Goal: Task Accomplishment & Management: Manage account settings

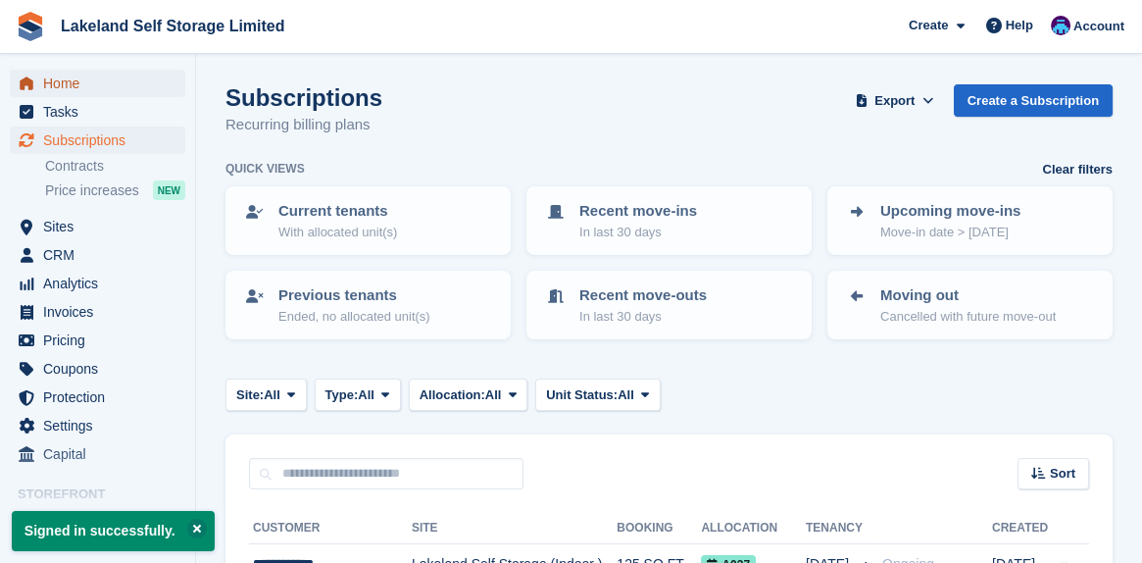
click at [72, 84] on span "Home" at bounding box center [102, 83] width 118 height 27
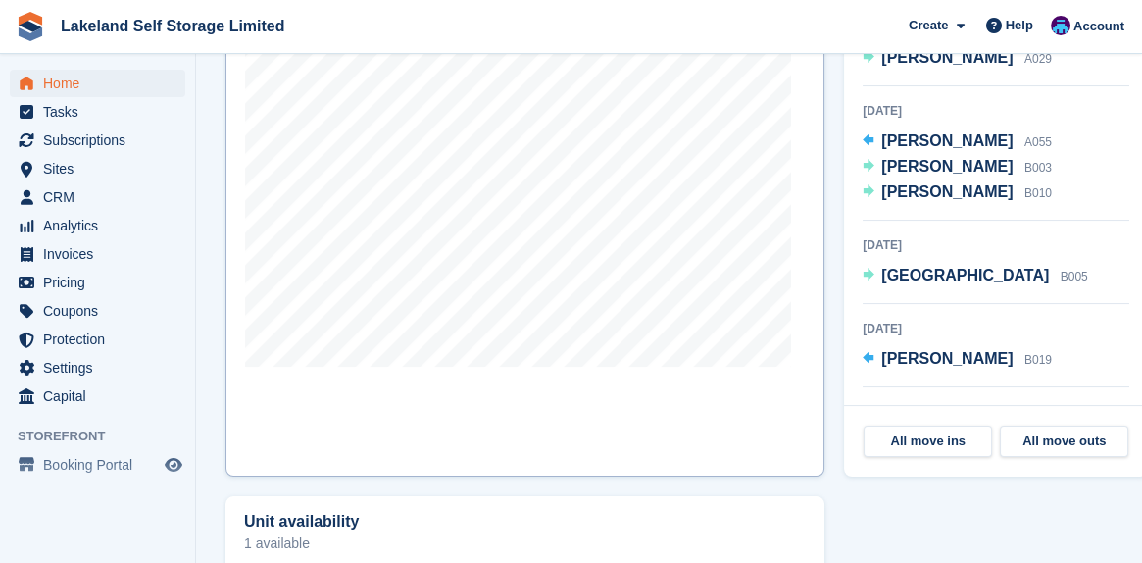
scroll to position [882, 0]
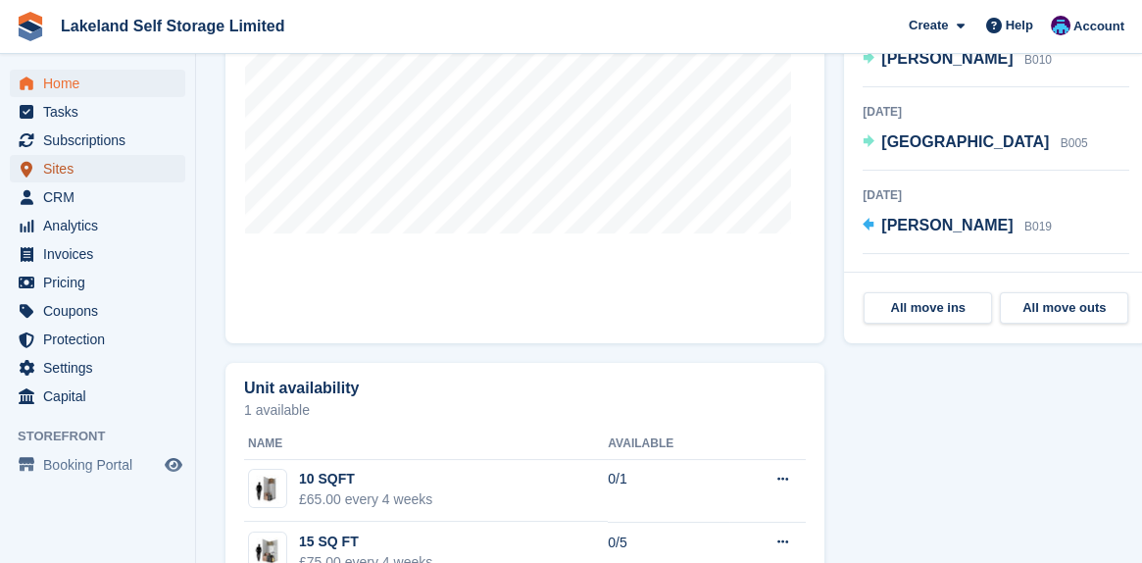
click at [72, 169] on span "Sites" at bounding box center [102, 168] width 118 height 27
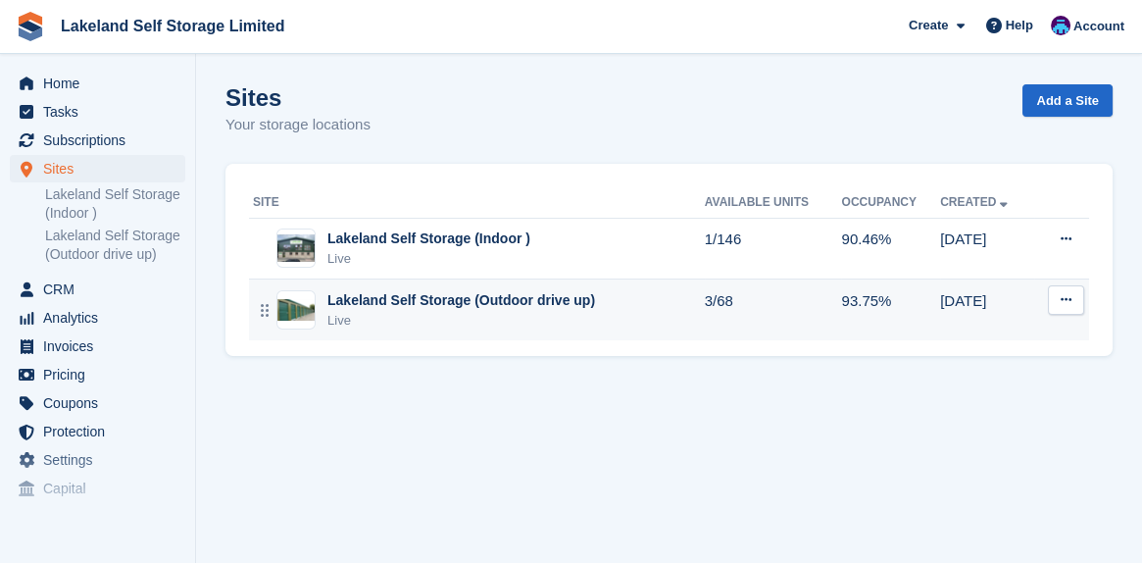
click at [424, 297] on div "Lakeland Self Storage (Outdoor drive up)" at bounding box center [461, 300] width 268 height 21
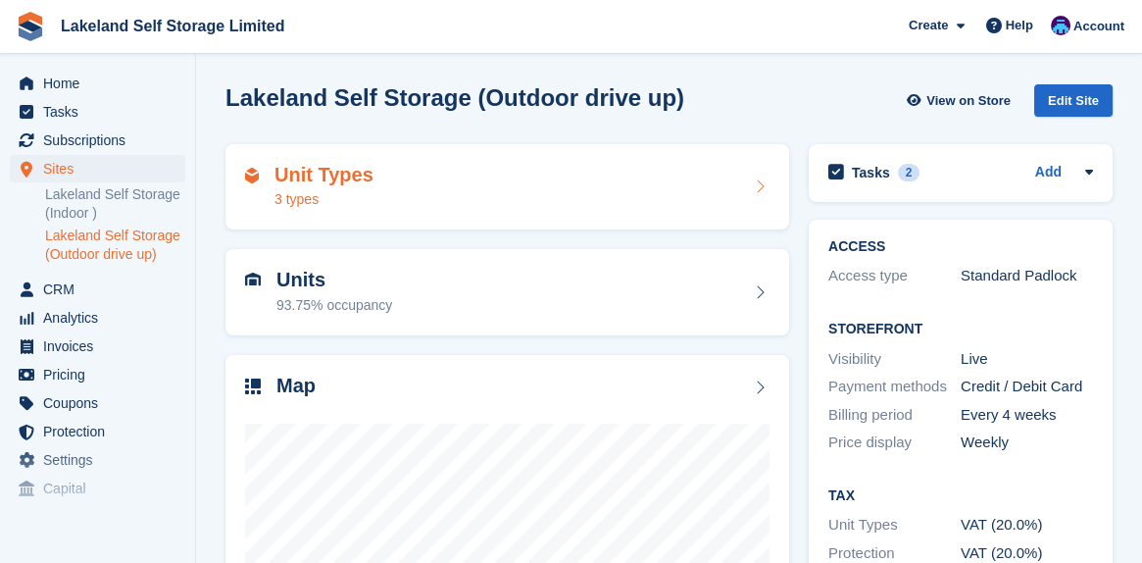
click at [362, 170] on h2 "Unit Types" at bounding box center [324, 175] width 99 height 23
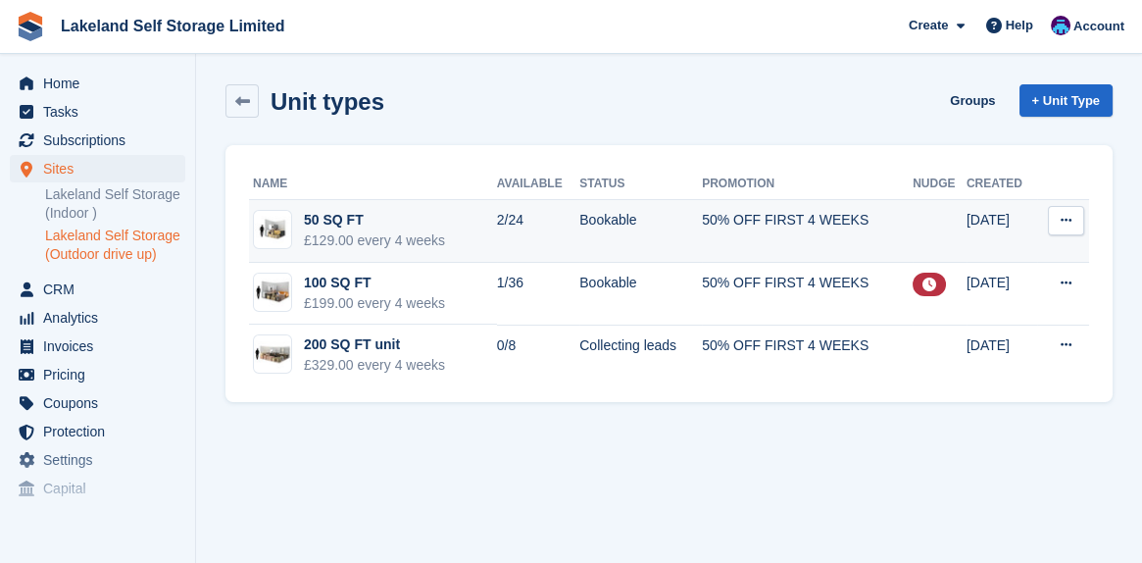
click at [356, 220] on div "50 SQ FT" at bounding box center [374, 220] width 141 height 21
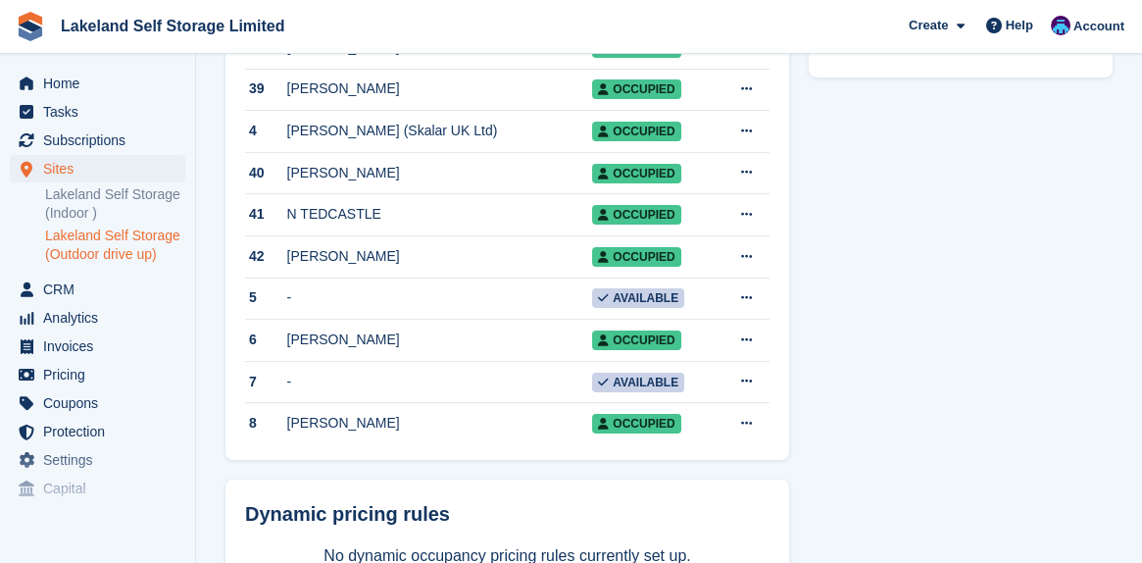
scroll to position [981, 0]
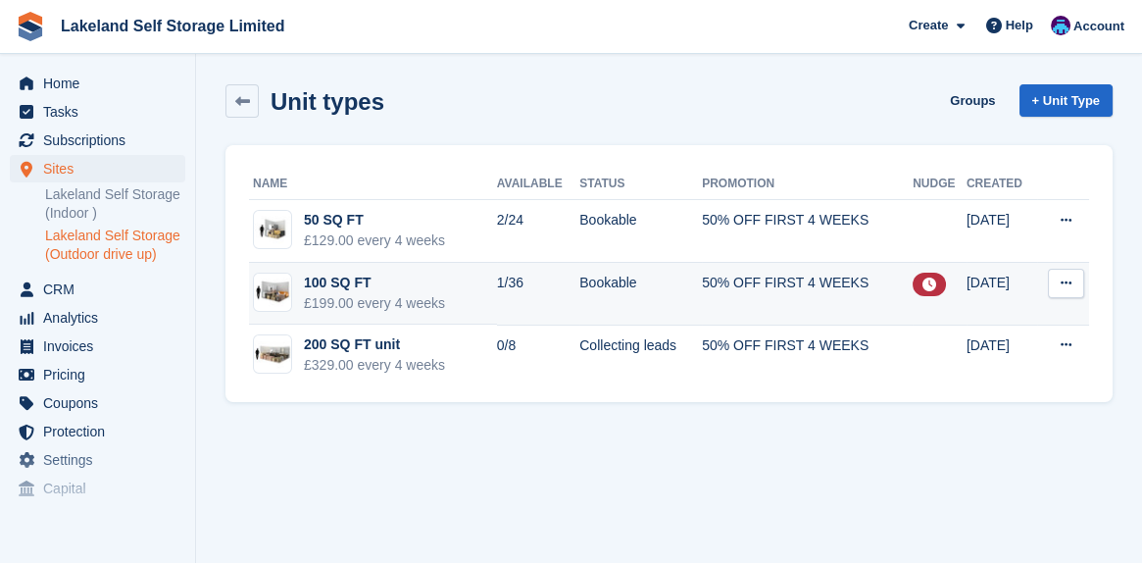
click at [322, 278] on div "100 SQ FT" at bounding box center [374, 283] width 141 height 21
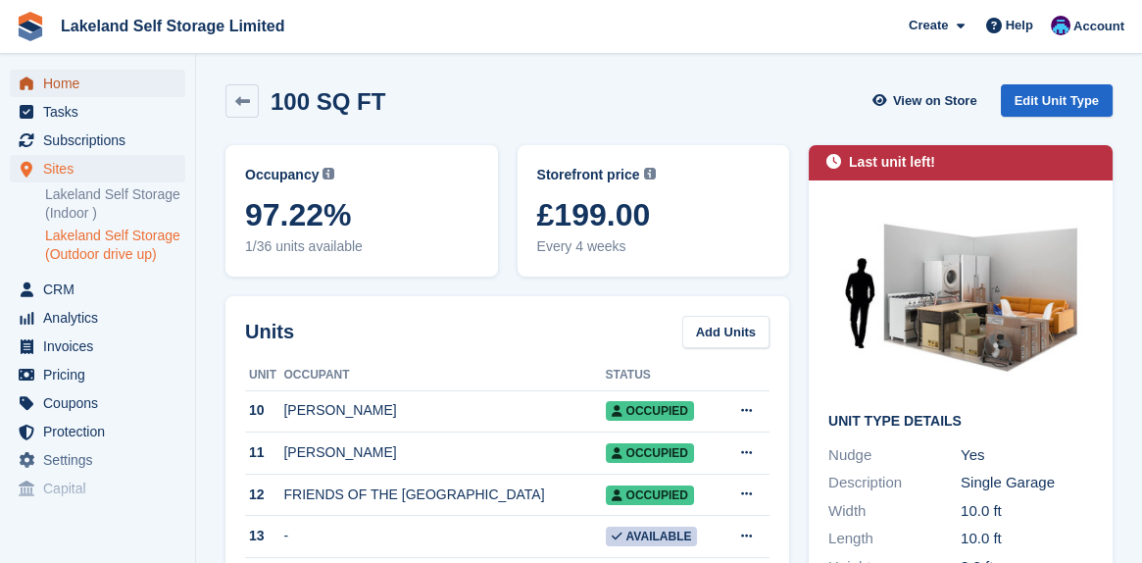
click at [73, 86] on span "Home" at bounding box center [102, 83] width 118 height 27
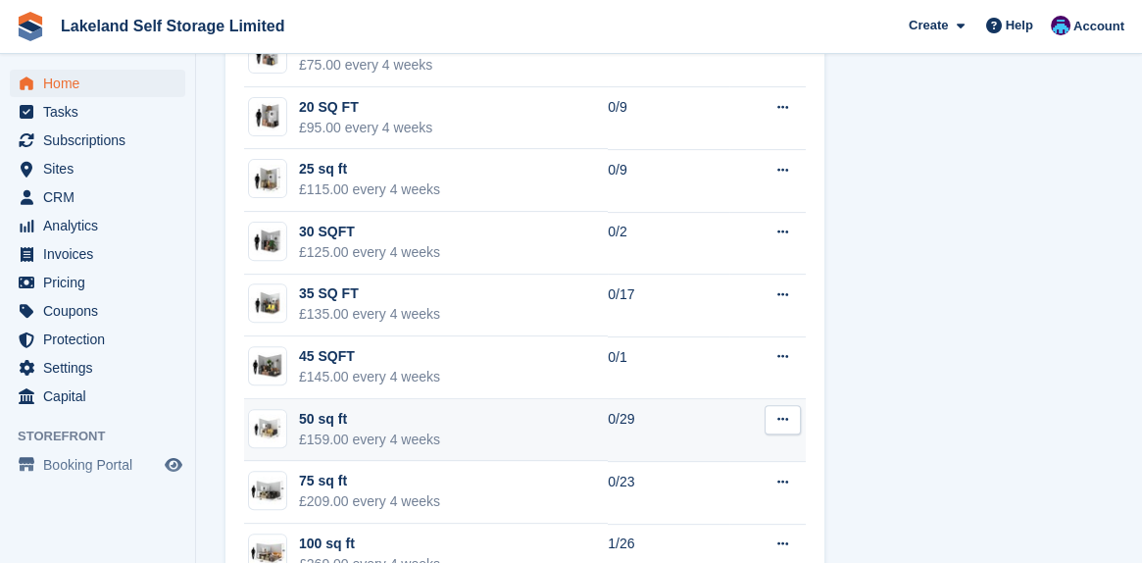
scroll to position [1478, 0]
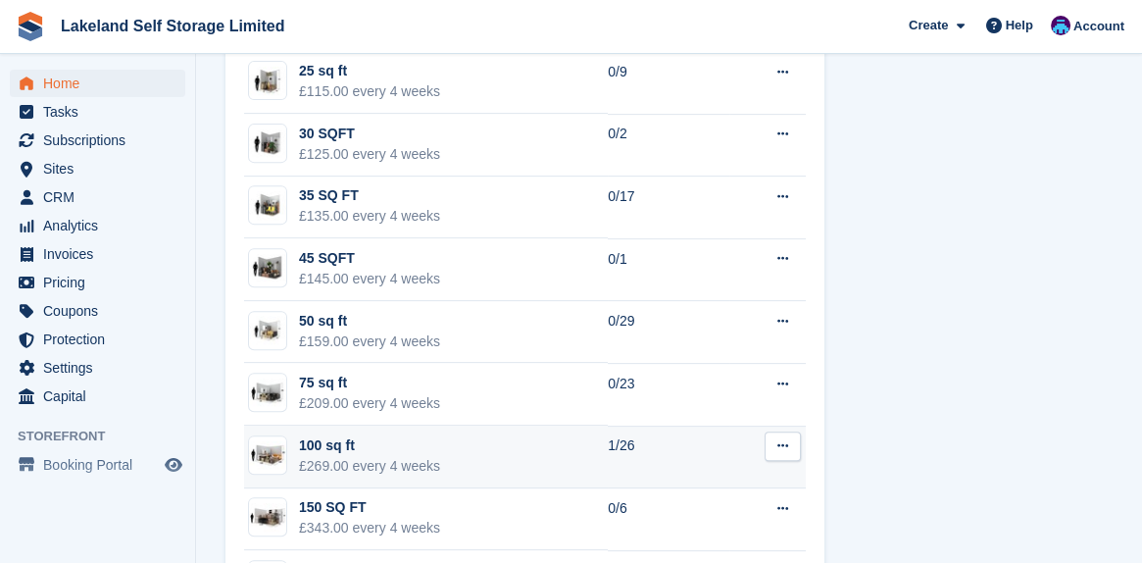
click at [371, 451] on div "100 sq ft" at bounding box center [369, 445] width 141 height 21
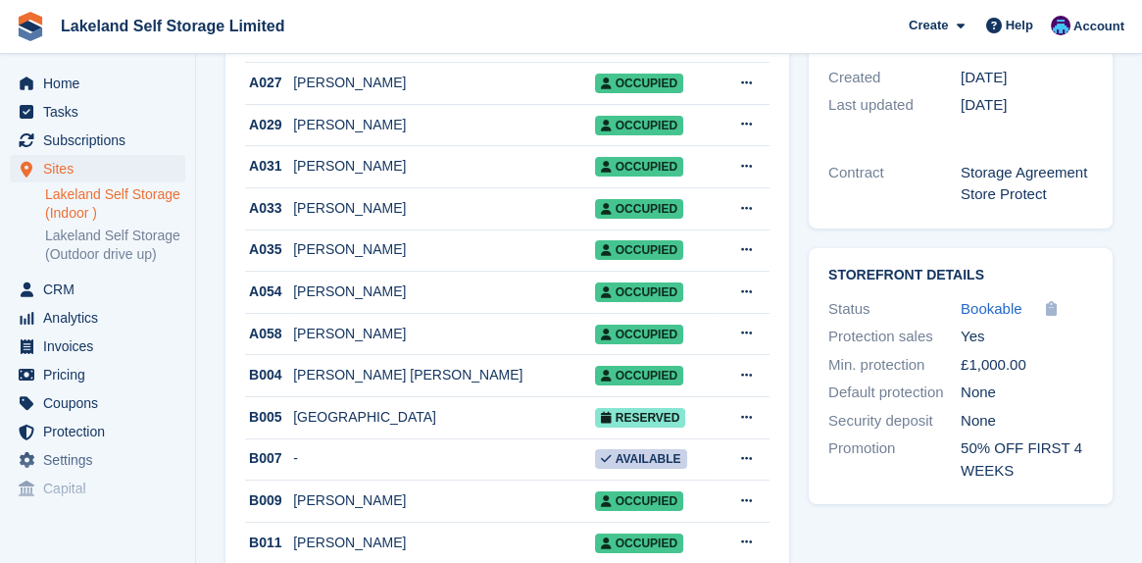
scroll to position [588, 0]
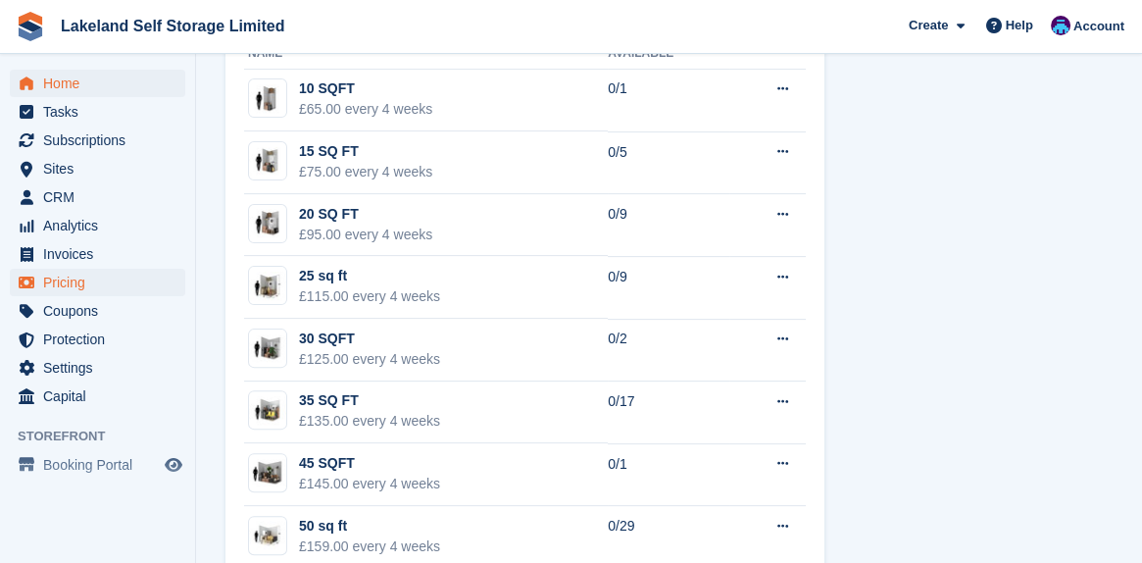
scroll to position [1263, 0]
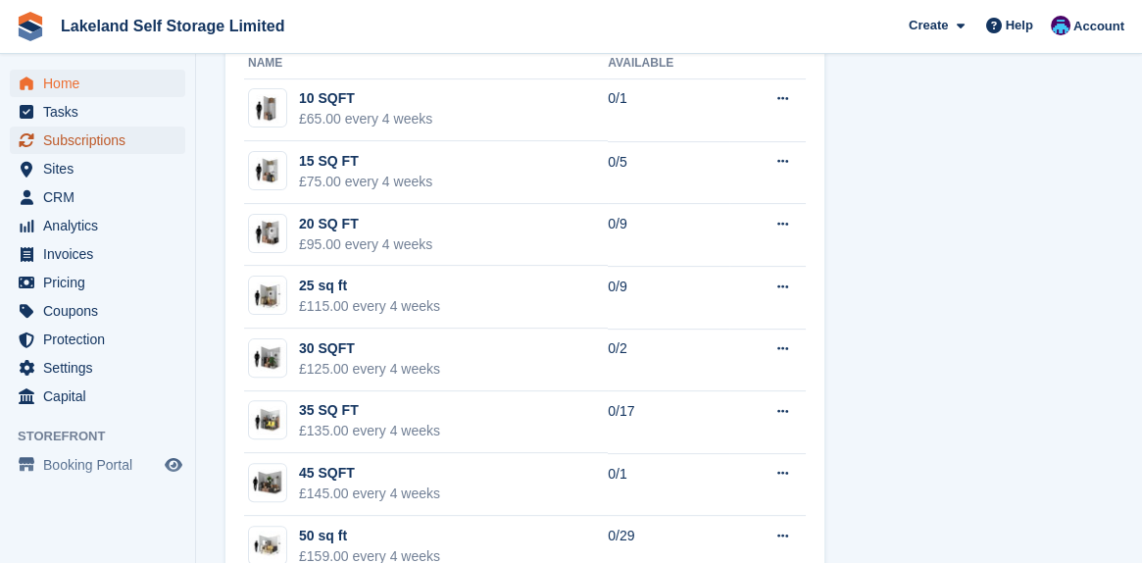
click at [80, 140] on span "Subscriptions" at bounding box center [102, 139] width 118 height 27
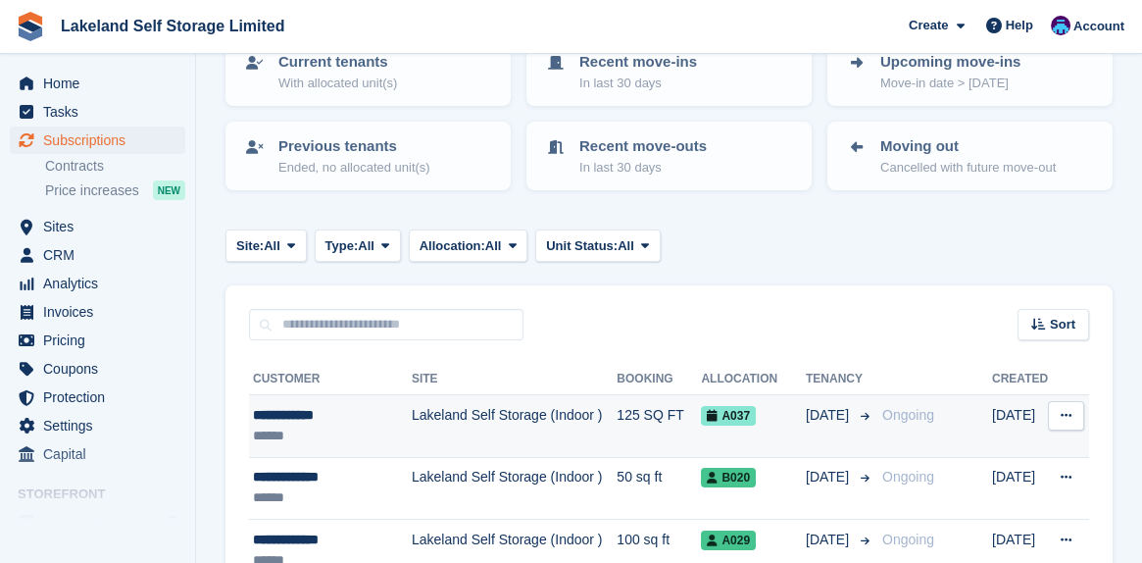
scroll to position [294, 0]
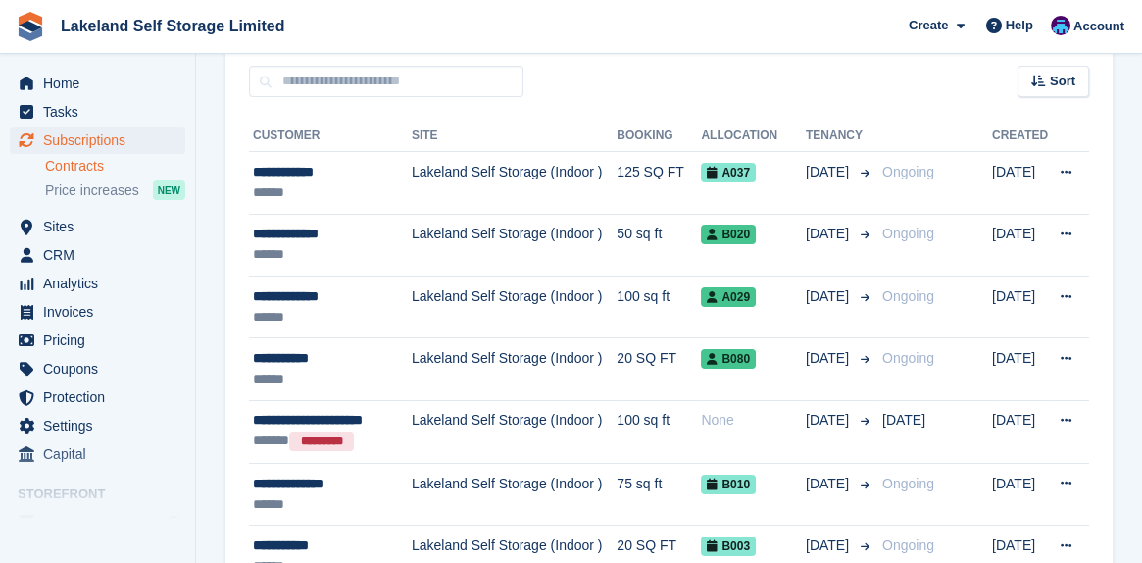
click at [83, 169] on link "Contracts" at bounding box center [115, 166] width 140 height 19
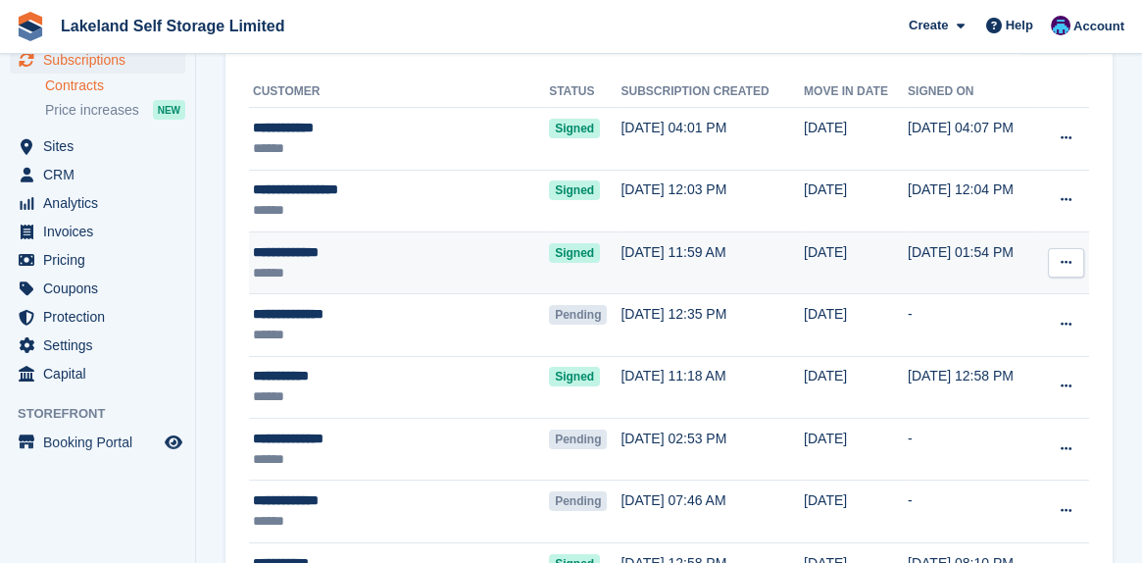
scroll to position [294, 0]
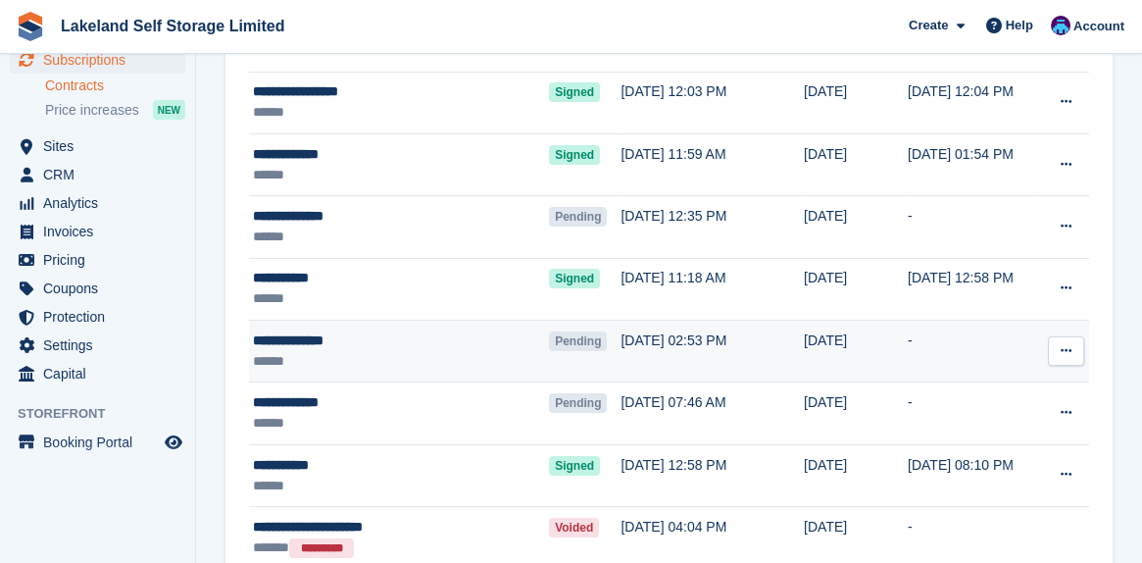
click at [305, 337] on div "**********" at bounding box center [372, 340] width 239 height 21
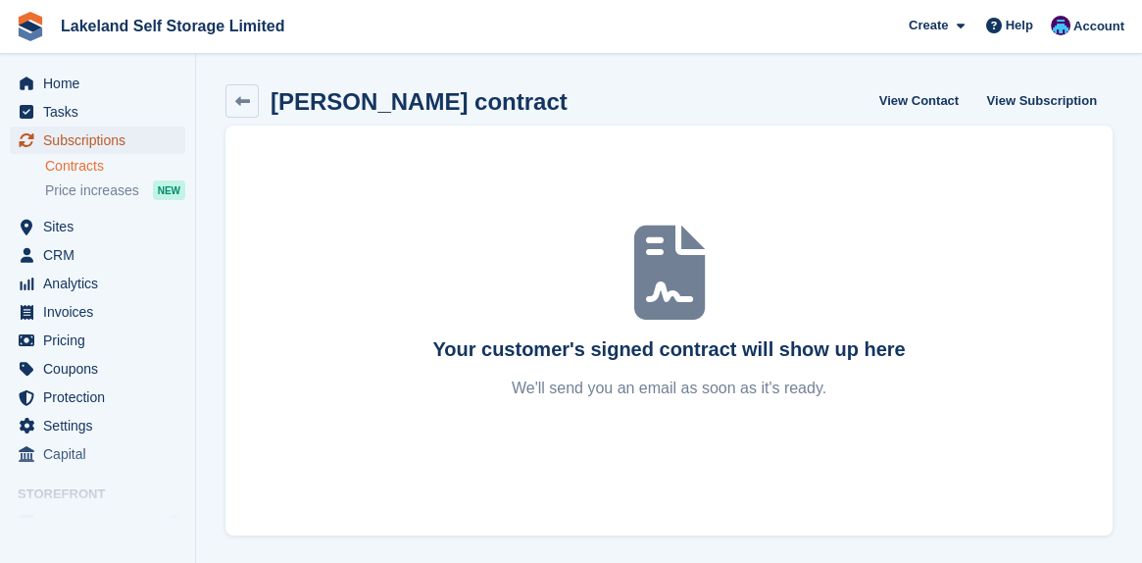
click at [98, 138] on span "Subscriptions" at bounding box center [102, 139] width 118 height 27
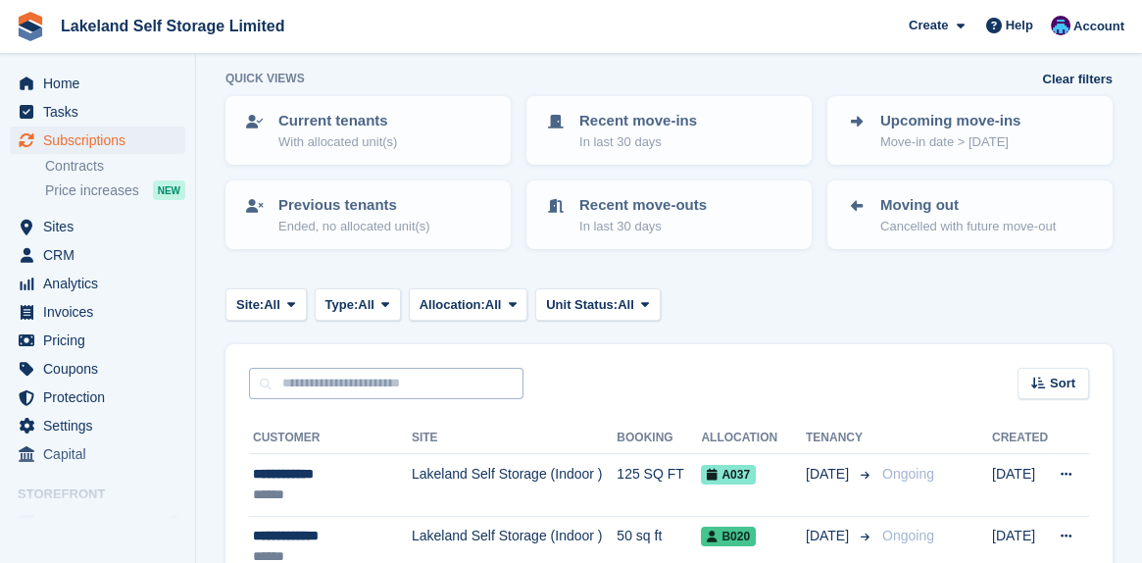
scroll to position [196, 0]
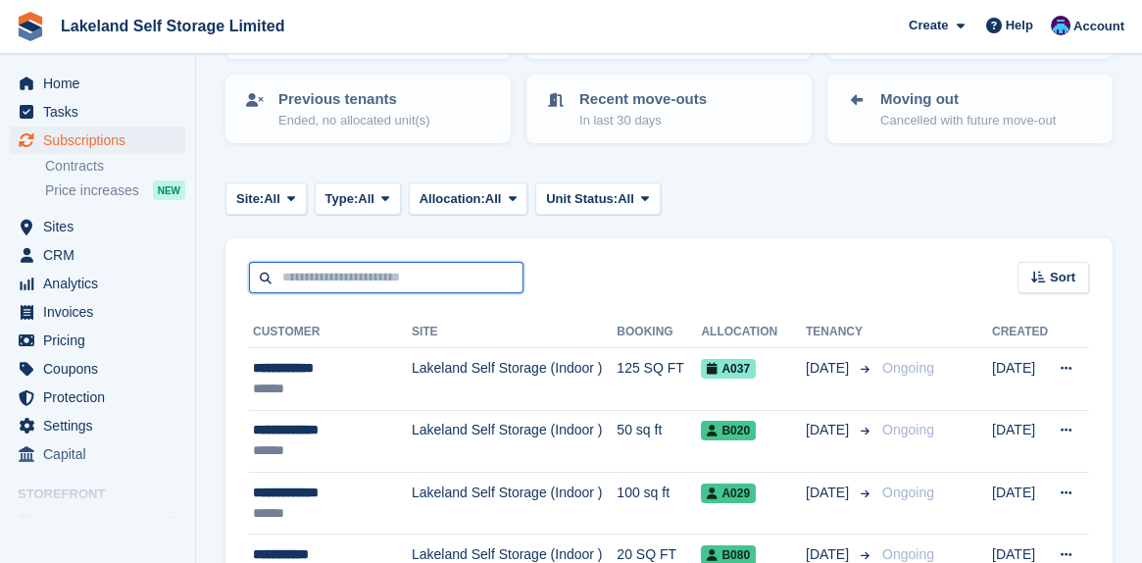
click at [269, 265] on input "text" at bounding box center [386, 278] width 275 height 32
type input "*******"
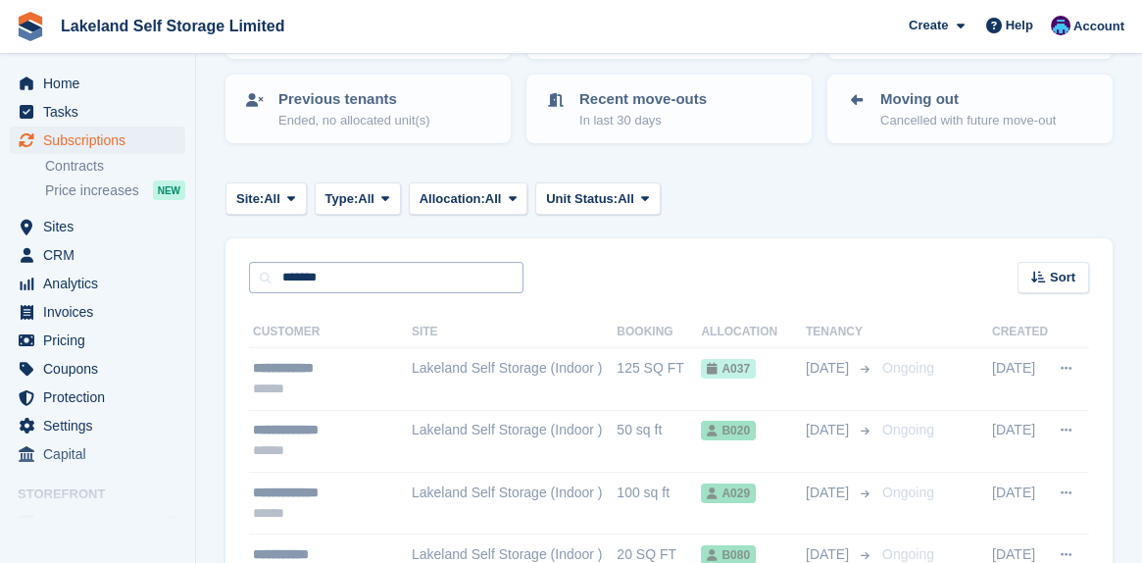
scroll to position [138, 0]
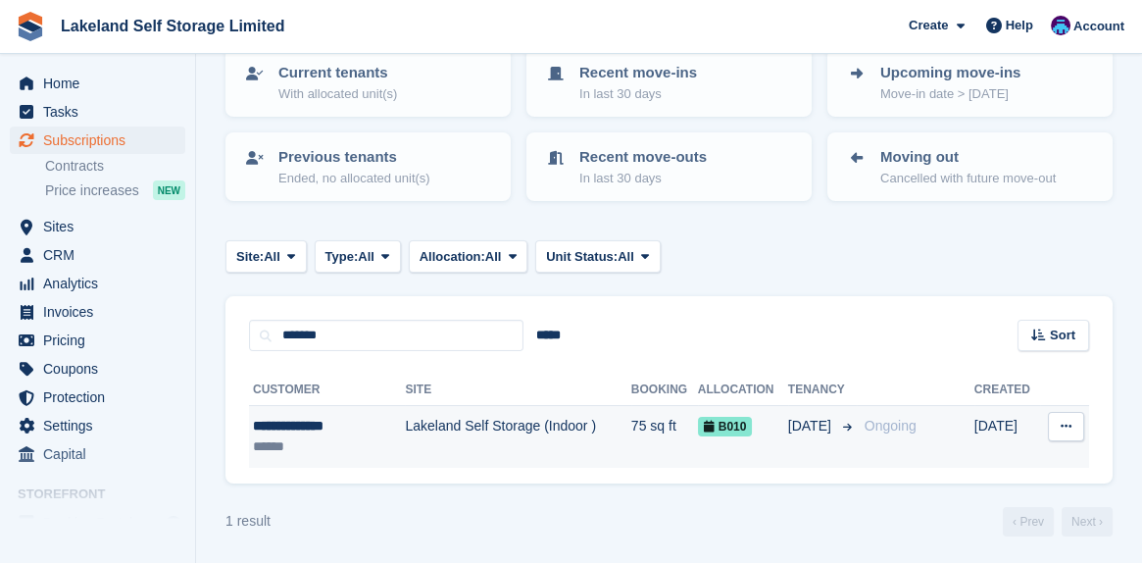
click at [475, 426] on td "Lakeland Self Storage (Indoor )" at bounding box center [518, 437] width 226 height 62
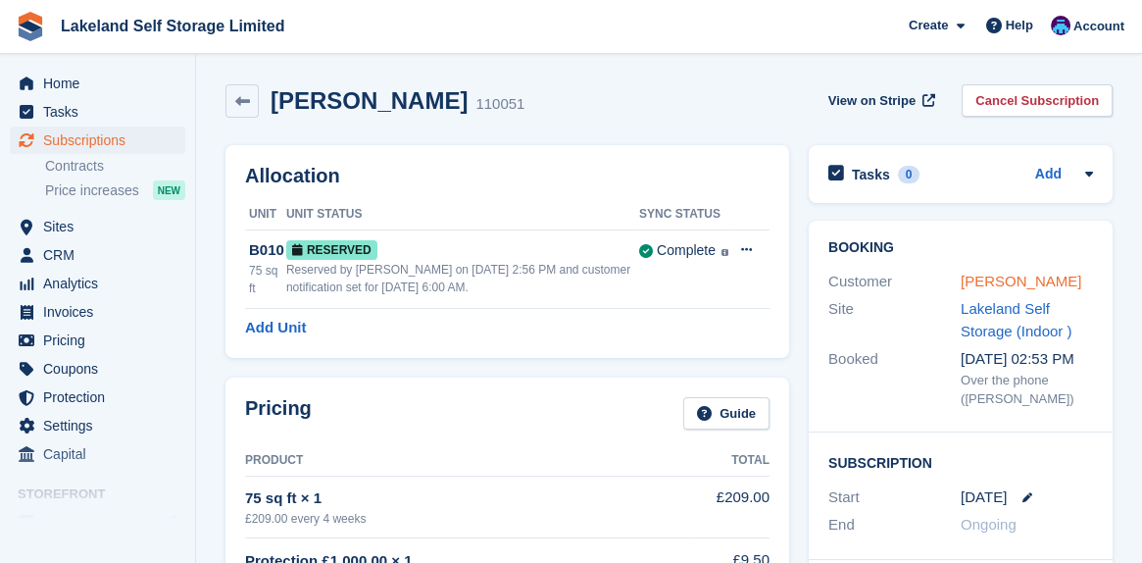
click at [1005, 282] on link "[PERSON_NAME]" at bounding box center [1021, 281] width 121 height 17
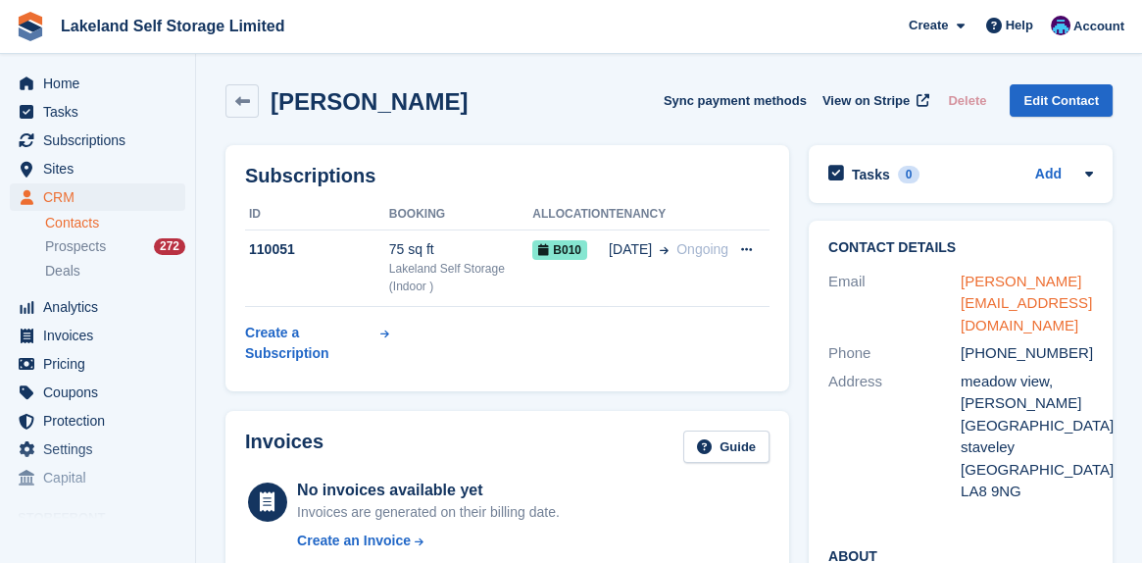
click at [1009, 287] on link "bridget_allan@hotmail.co.uk" at bounding box center [1026, 303] width 131 height 61
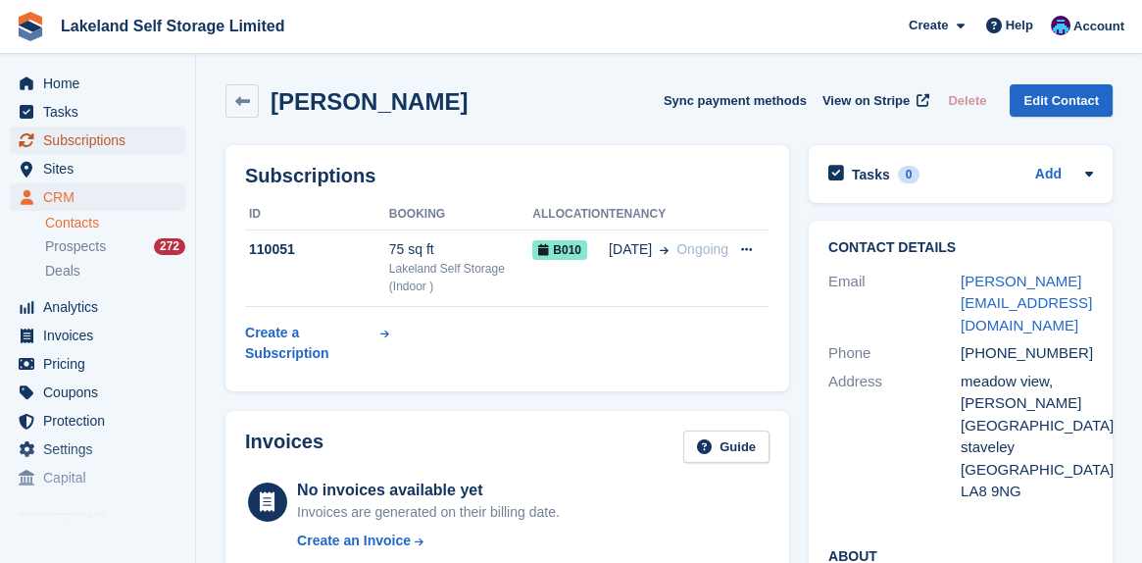
click at [65, 141] on span "Subscriptions" at bounding box center [102, 139] width 118 height 27
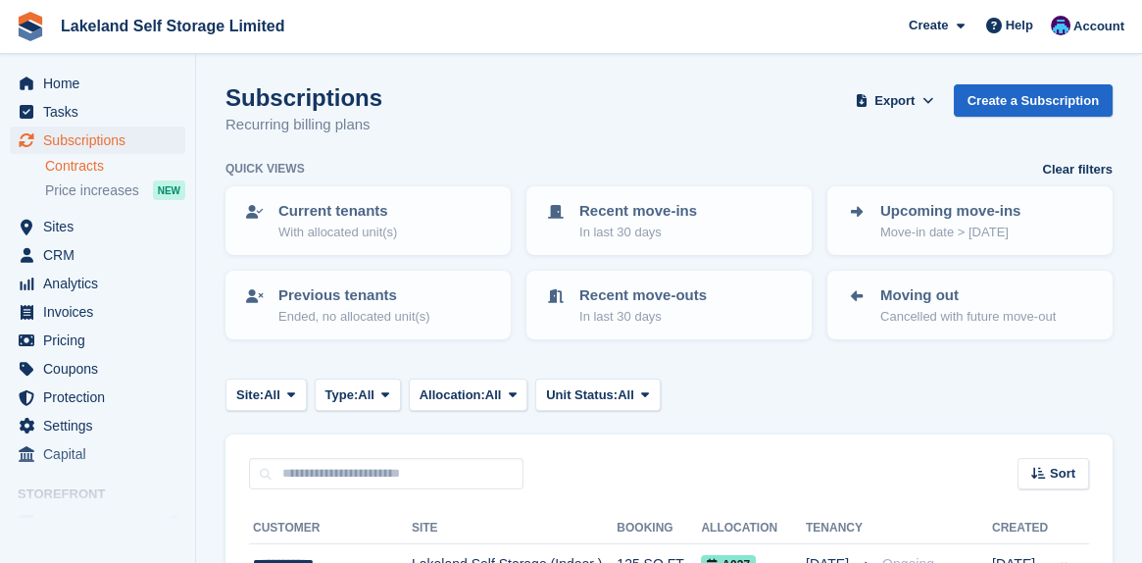
click at [77, 172] on link "Contracts" at bounding box center [115, 166] width 140 height 19
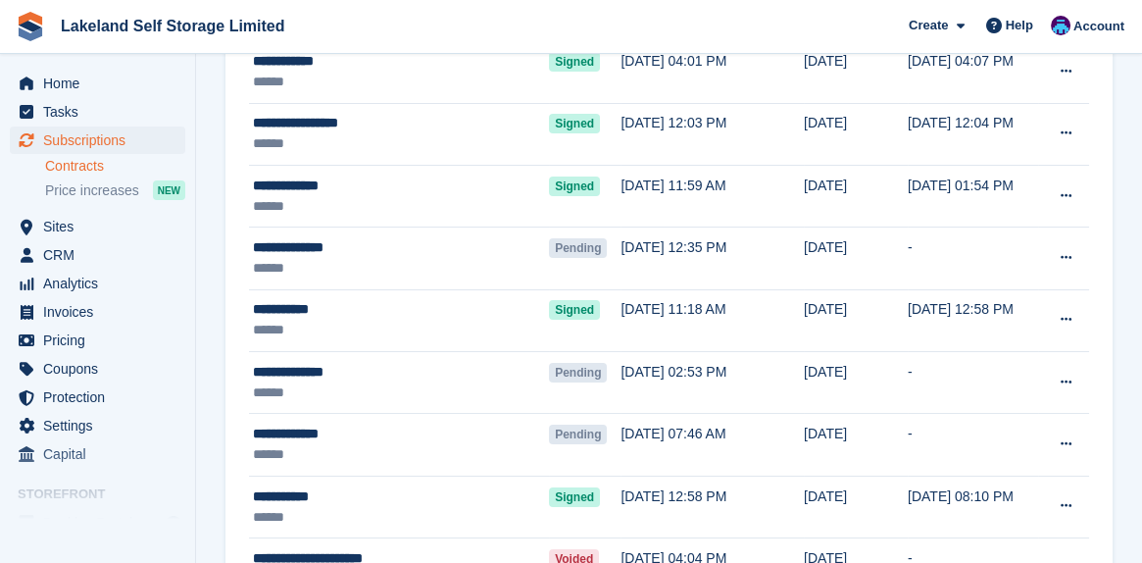
scroll to position [294, 0]
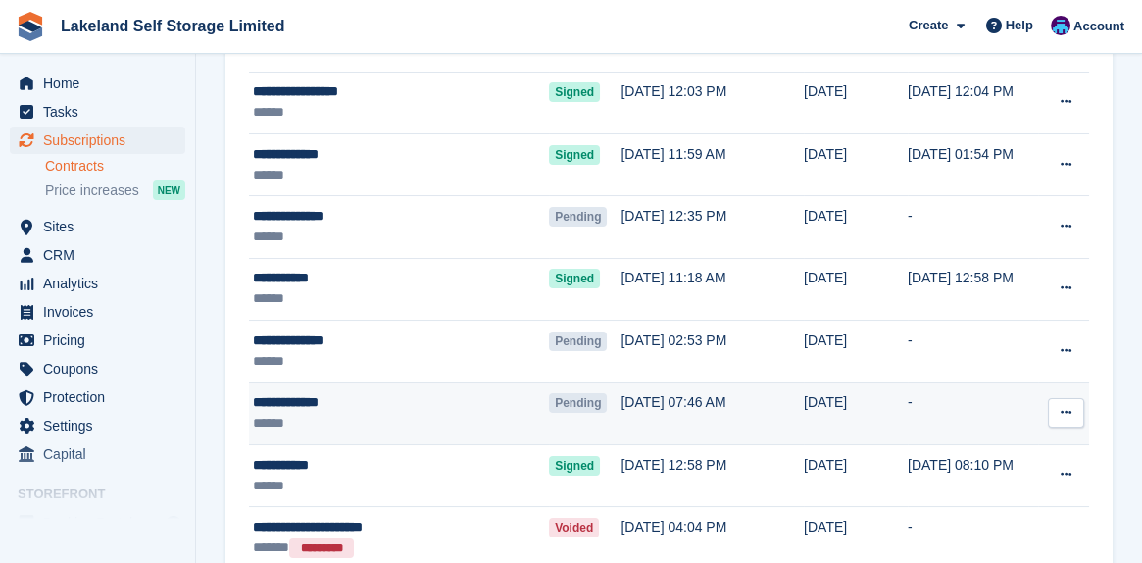
click at [338, 408] on div "**********" at bounding box center [372, 402] width 239 height 21
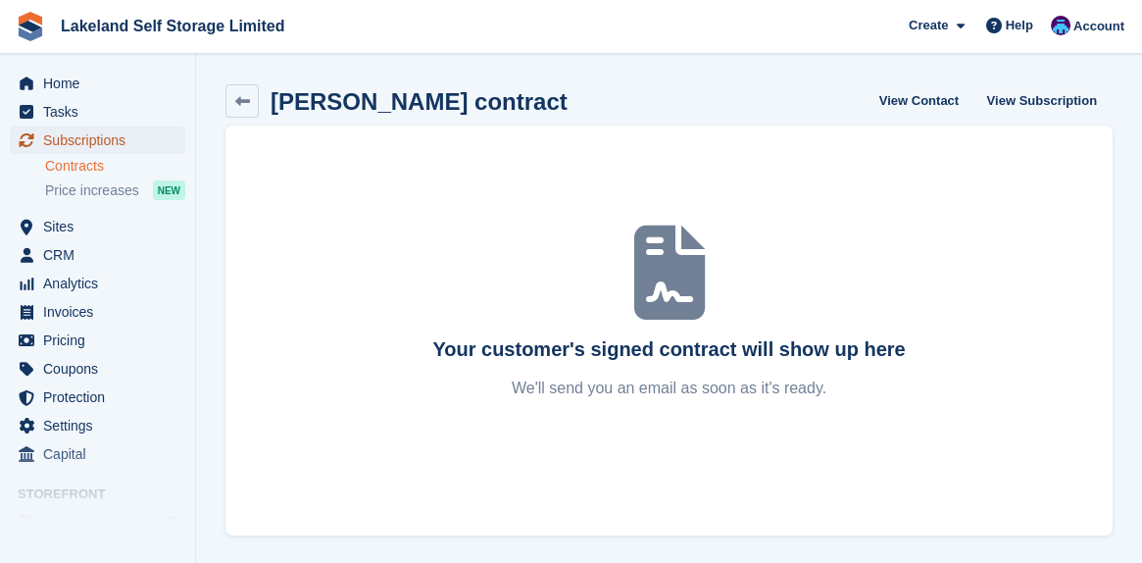
click at [100, 143] on span "Subscriptions" at bounding box center [102, 139] width 118 height 27
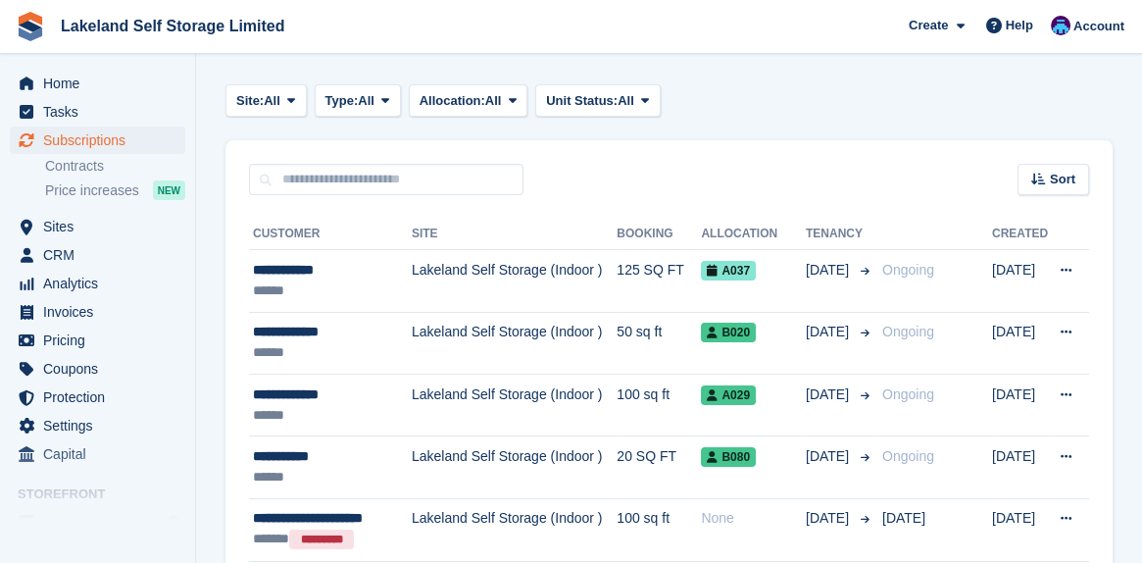
scroll to position [392, 0]
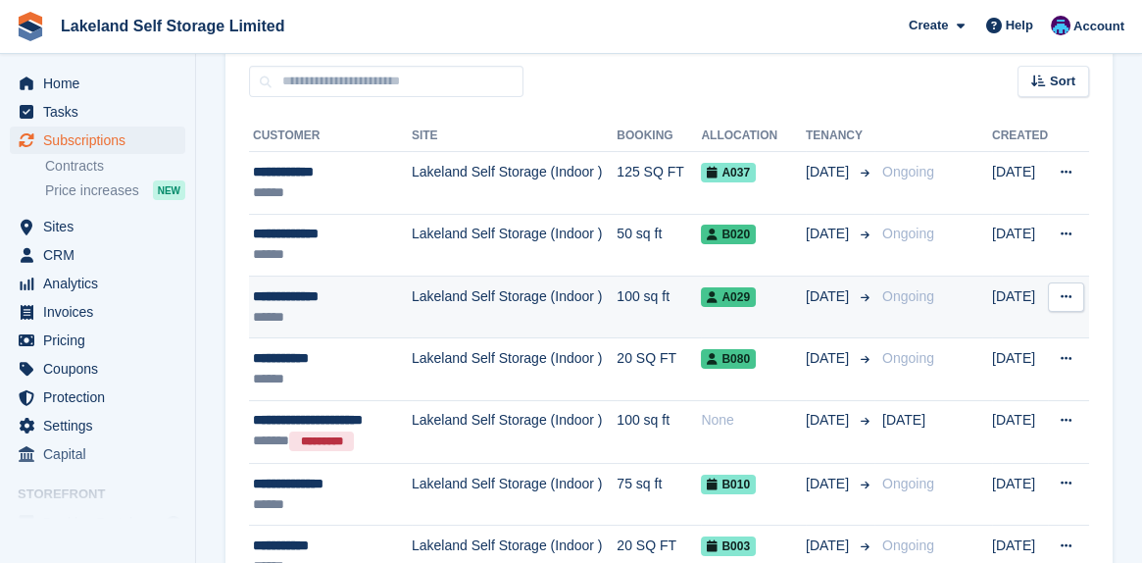
click at [320, 293] on div "**********" at bounding box center [332, 296] width 159 height 21
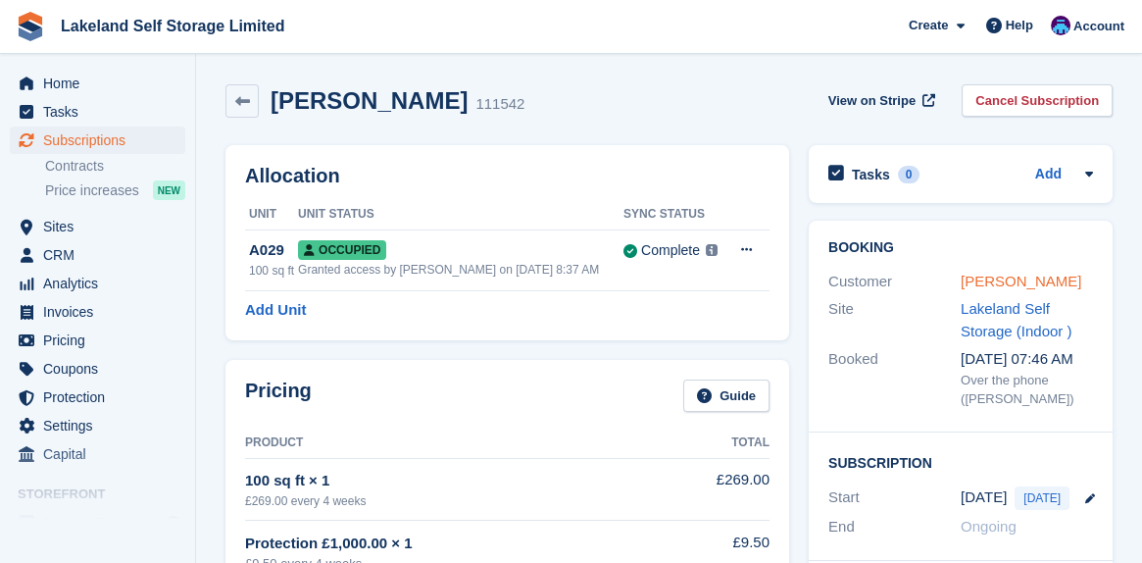
click at [977, 280] on link "[PERSON_NAME]" at bounding box center [1021, 281] width 121 height 17
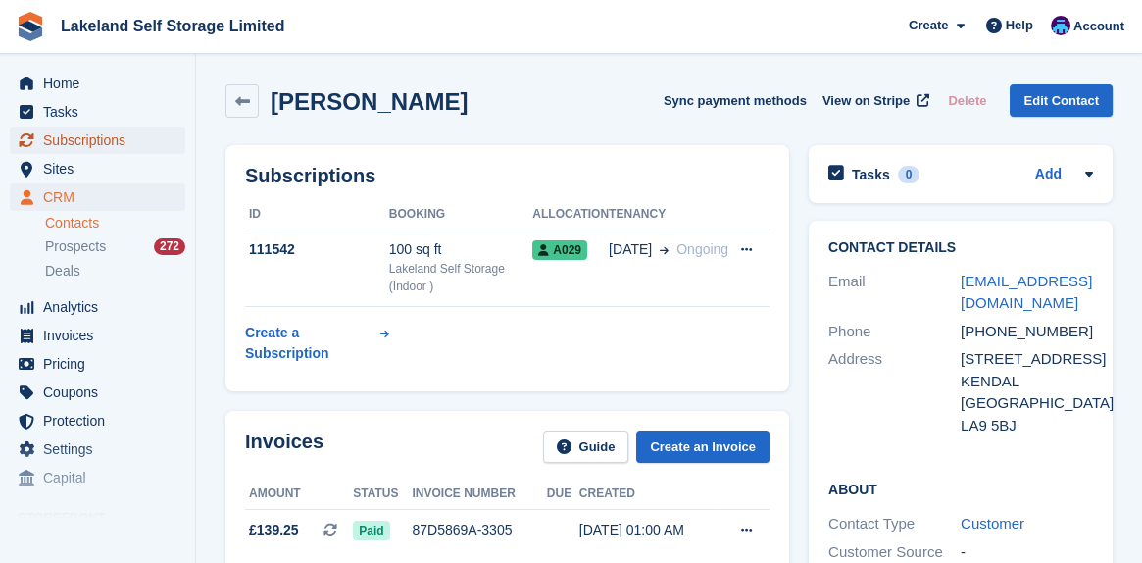
click at [87, 128] on span "Subscriptions" at bounding box center [102, 139] width 118 height 27
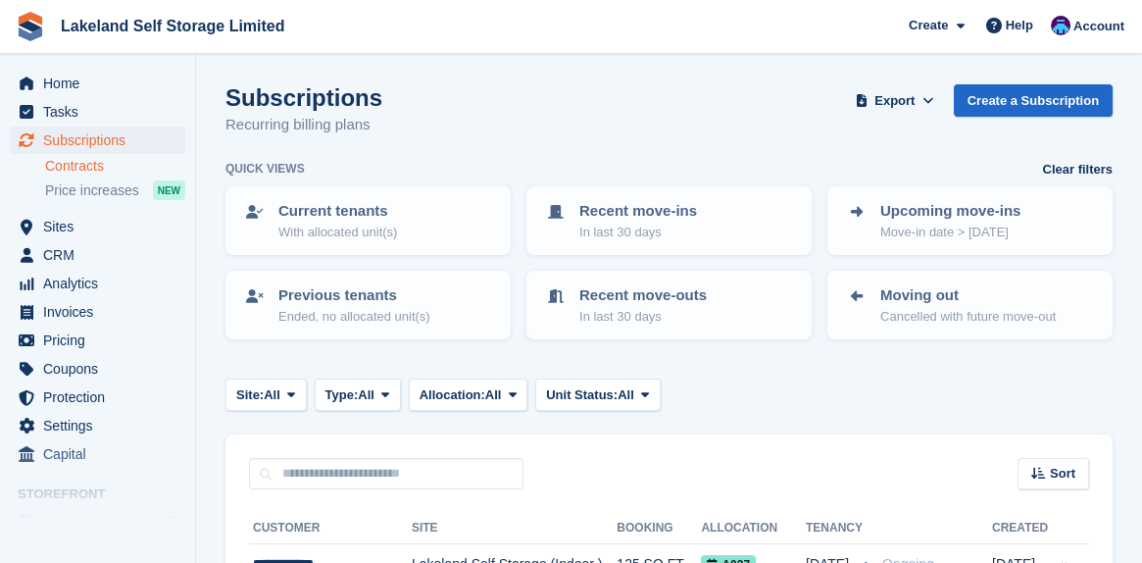
click at [82, 166] on link "Contracts" at bounding box center [115, 166] width 140 height 19
click at [80, 81] on span "Home" at bounding box center [102, 83] width 118 height 27
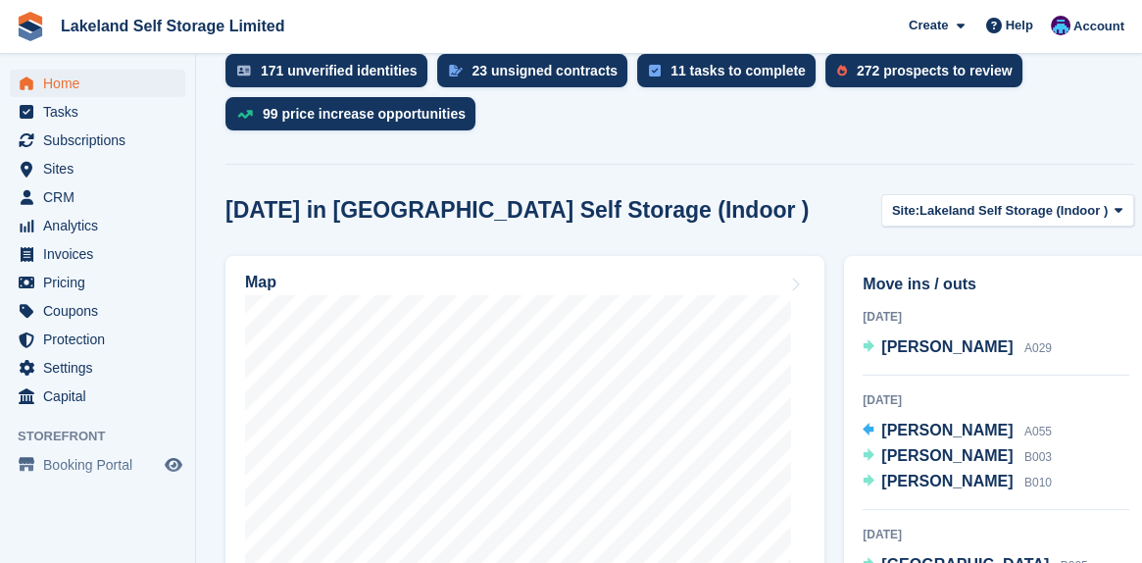
scroll to position [490, 0]
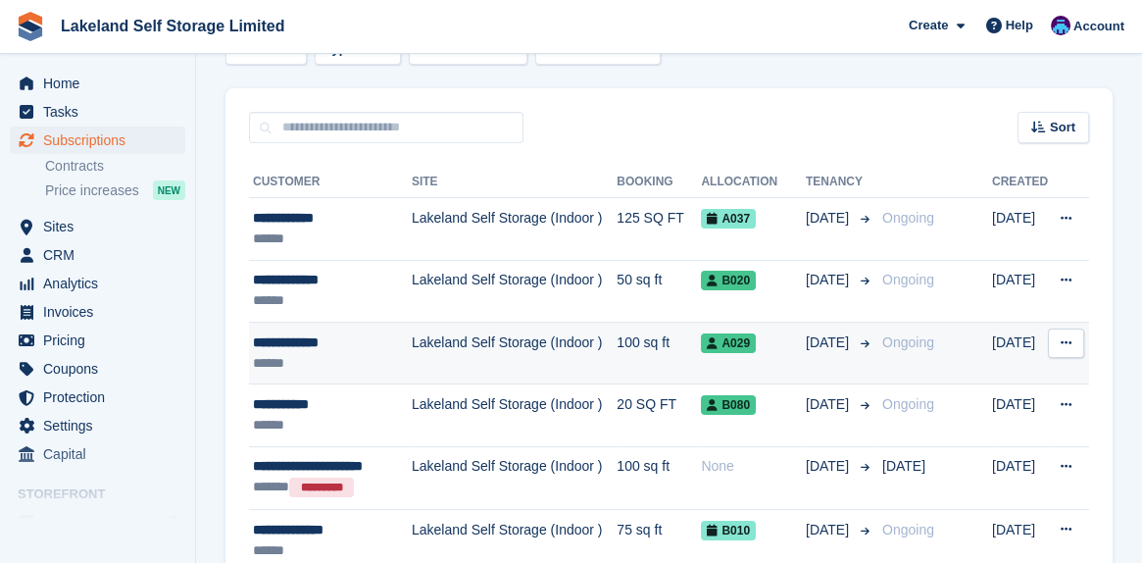
scroll to position [392, 0]
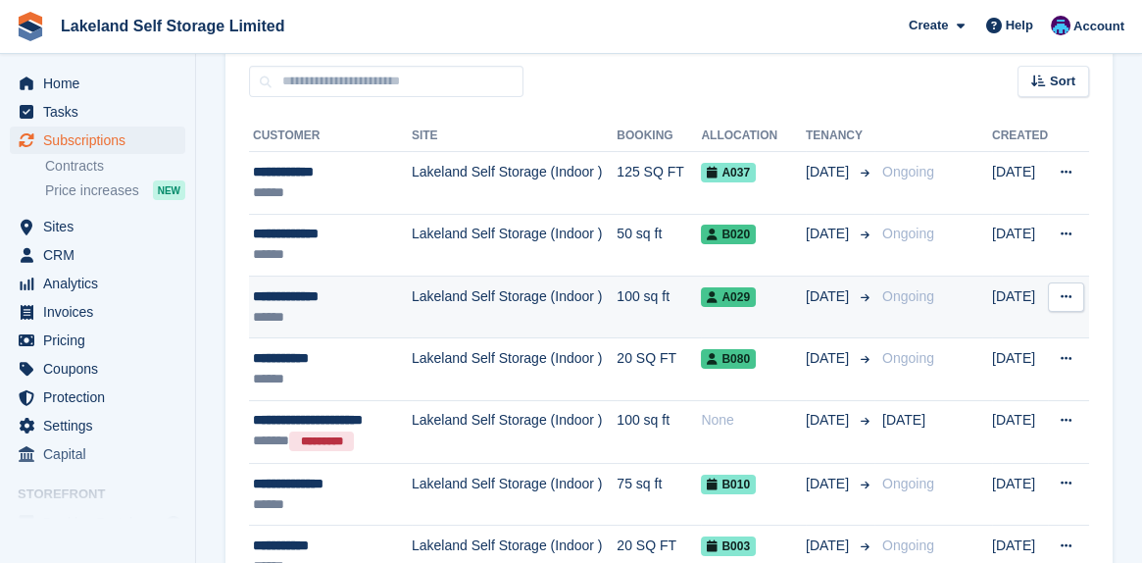
click at [331, 298] on div "**********" at bounding box center [332, 296] width 159 height 21
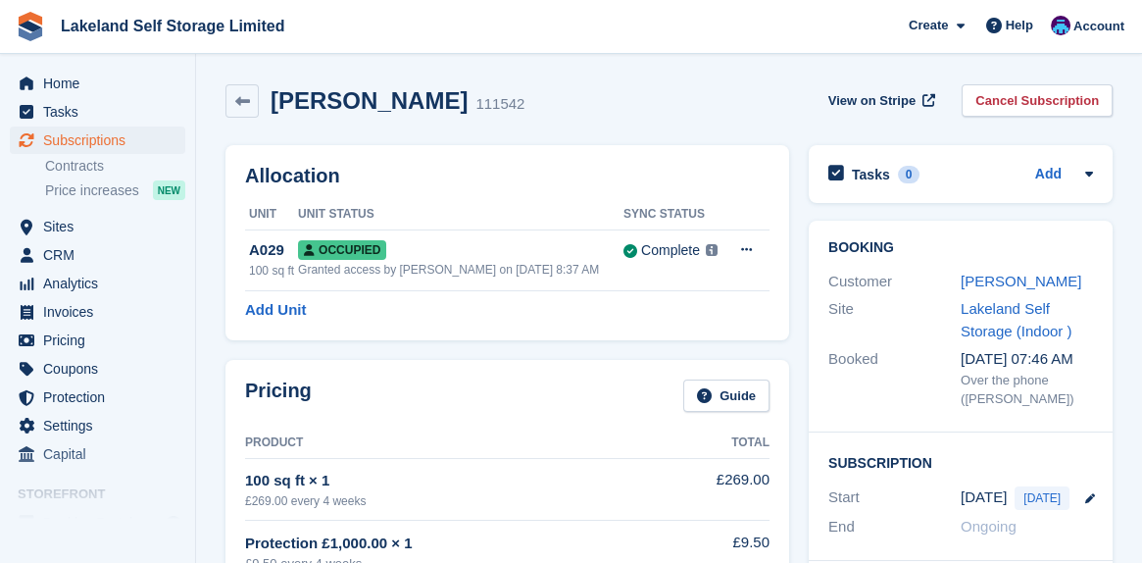
click at [1003, 293] on div "Customer SUSAN POLLARD" at bounding box center [961, 282] width 265 height 28
click at [1003, 284] on link "SUSAN POLLARD" at bounding box center [1021, 281] width 121 height 17
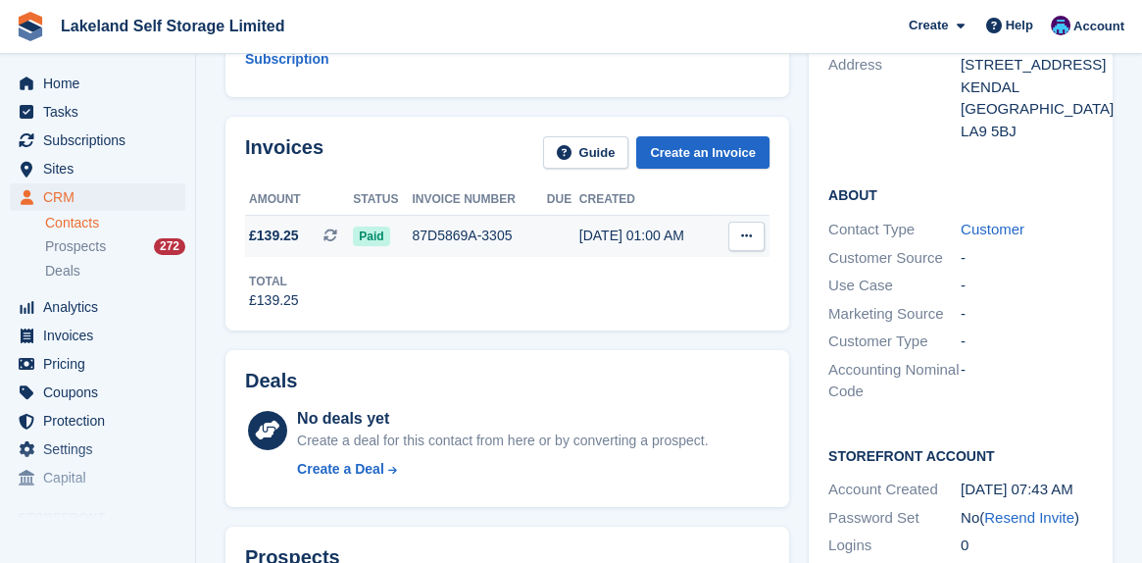
scroll to position [196, 0]
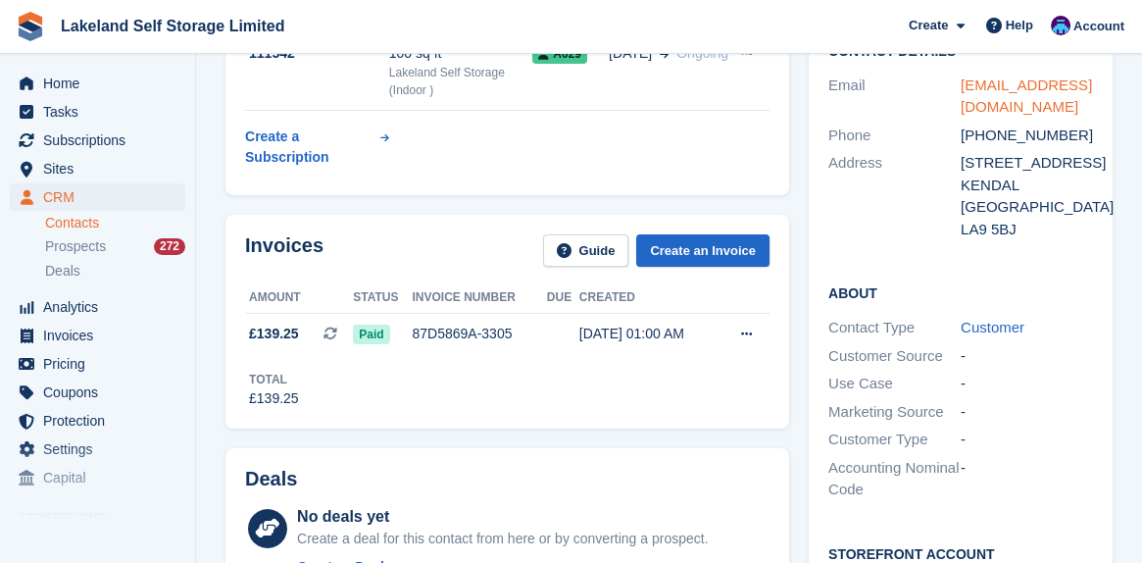
click at [1024, 79] on link "polly65@btinternet.com" at bounding box center [1026, 95] width 131 height 39
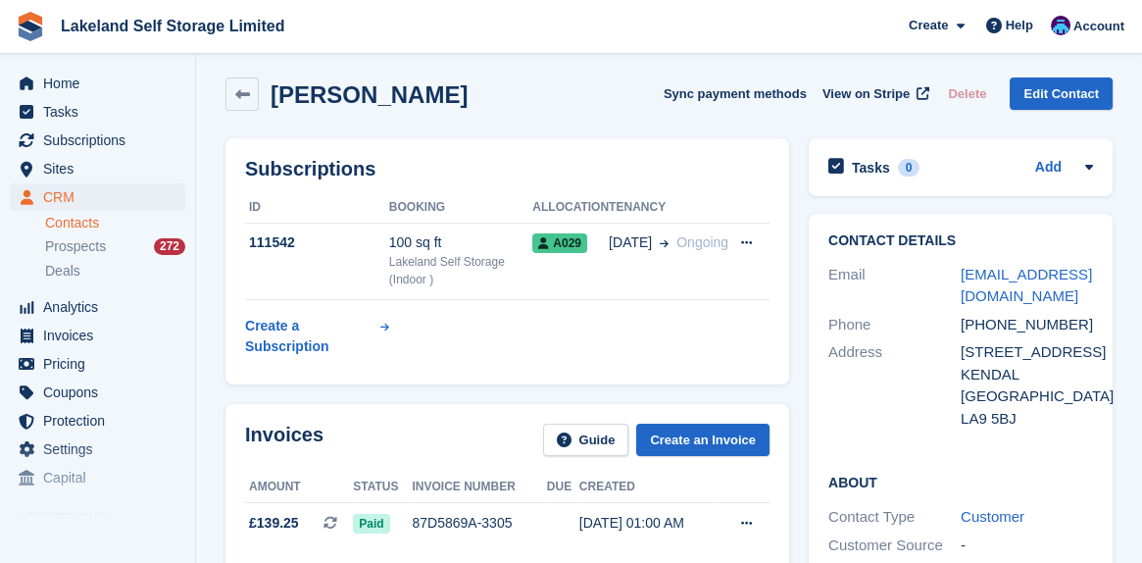
scroll to position [0, 0]
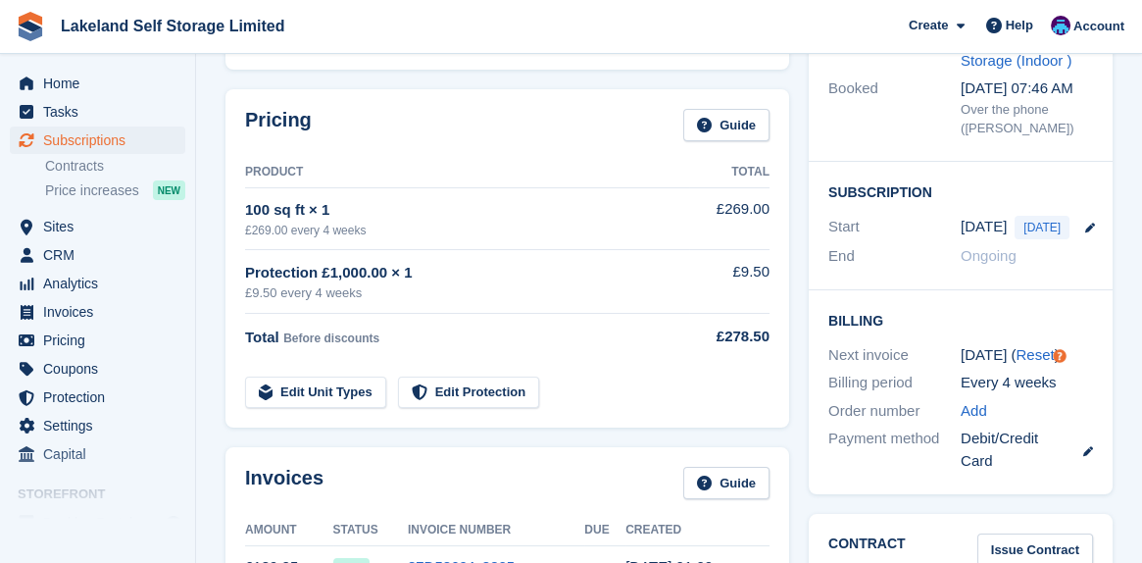
scroll to position [294, 0]
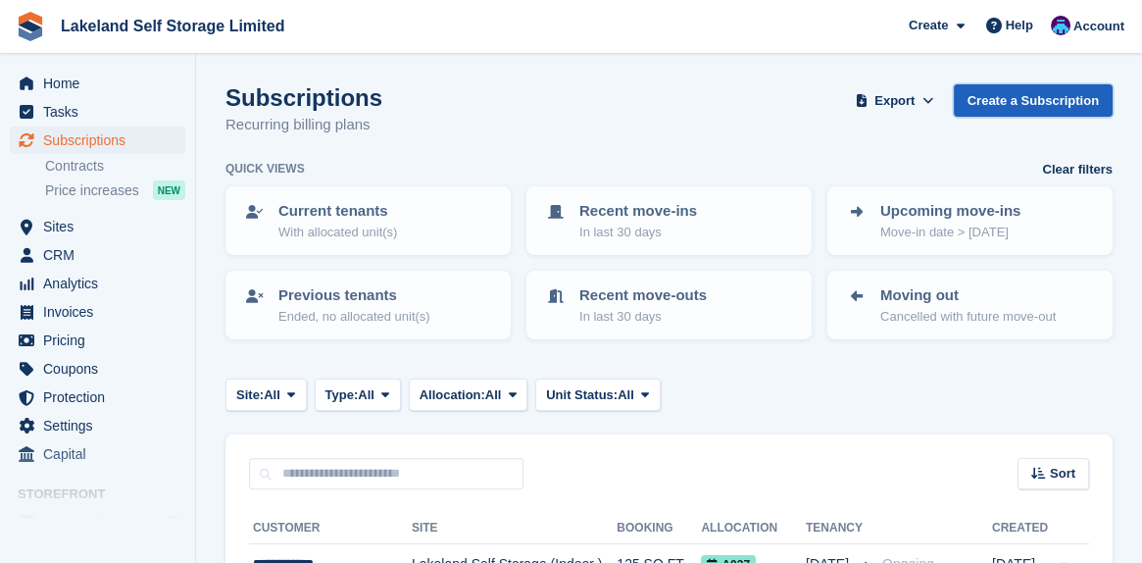
click at [1043, 104] on link "Create a Subscription" at bounding box center [1033, 100] width 159 height 32
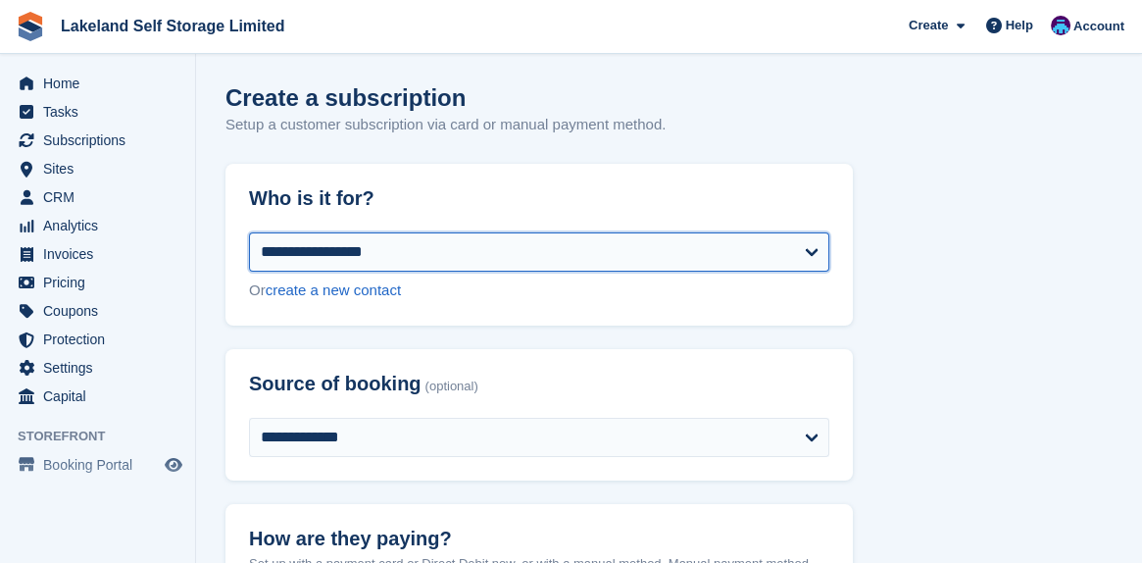
click at [815, 255] on select "**********" at bounding box center [539, 251] width 580 height 39
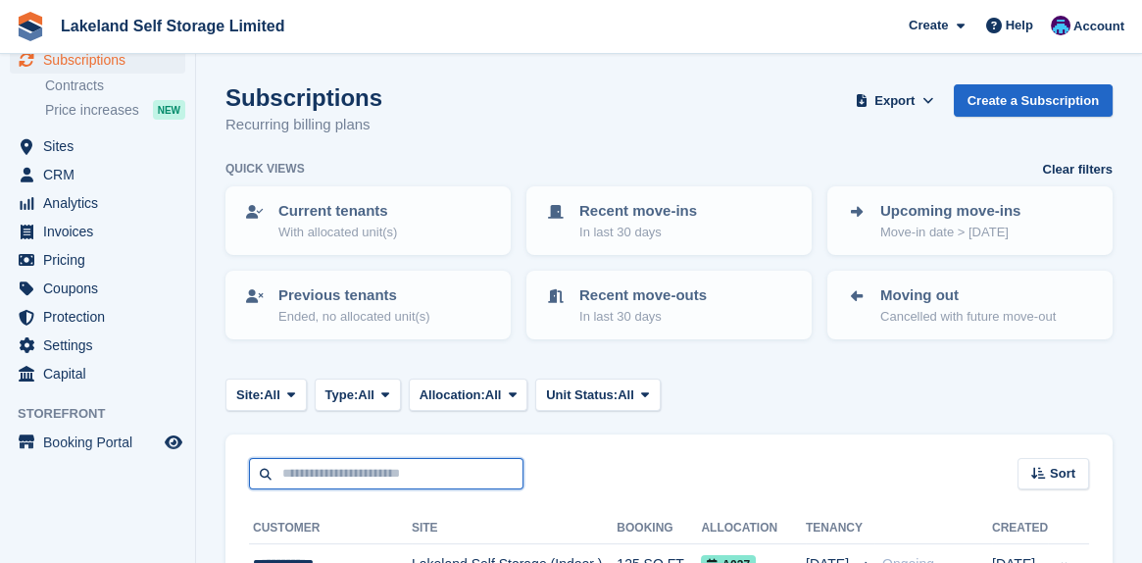
click at [299, 471] on input "text" at bounding box center [386, 474] width 275 height 32
type input "*****"
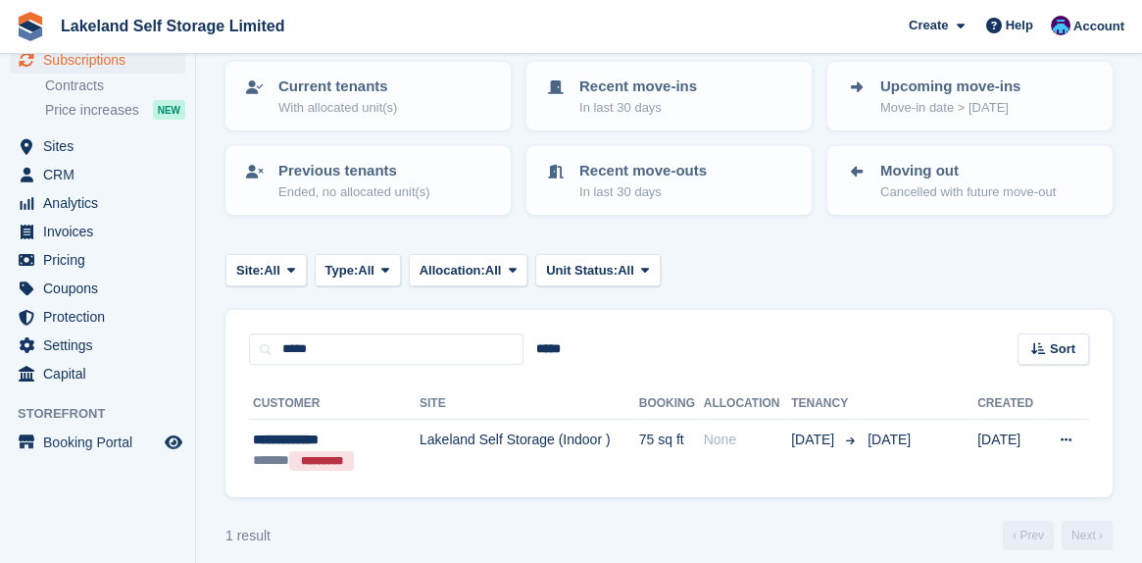
scroll to position [138, 0]
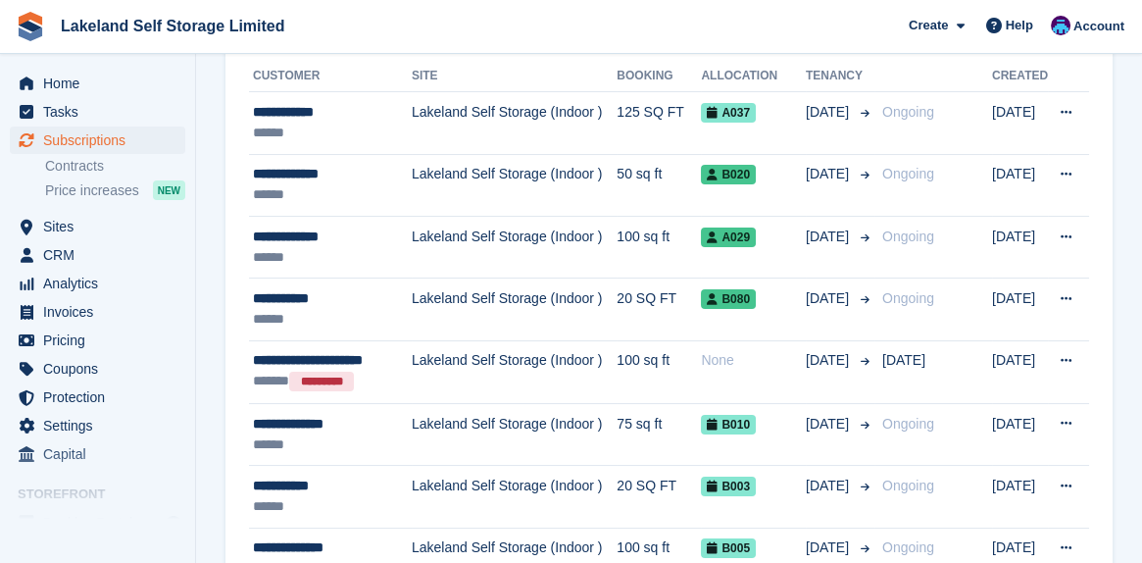
scroll to position [490, 0]
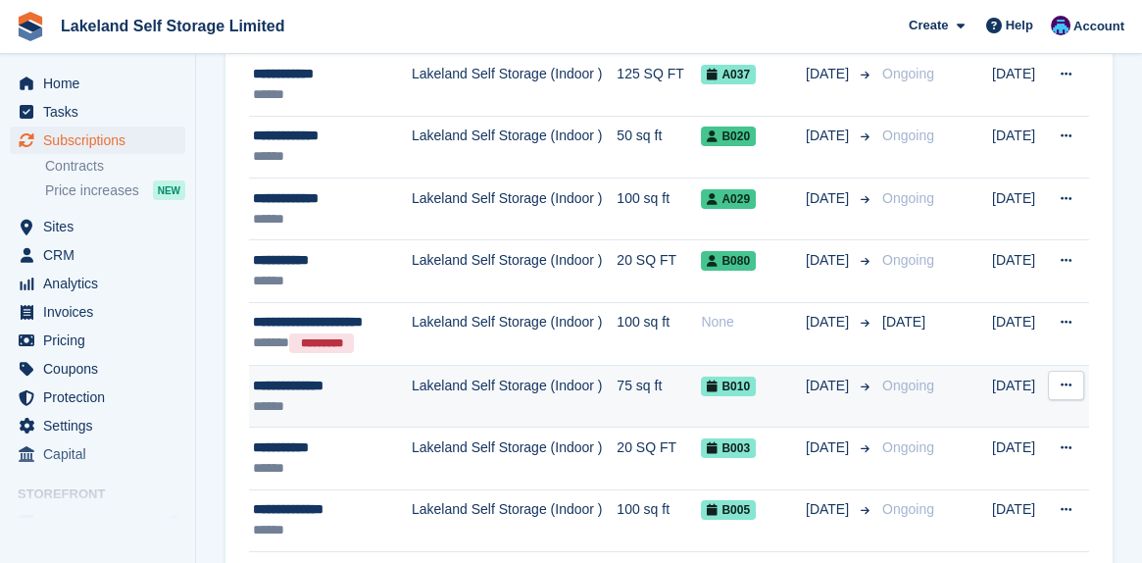
click at [327, 384] on div "**********" at bounding box center [332, 386] width 159 height 21
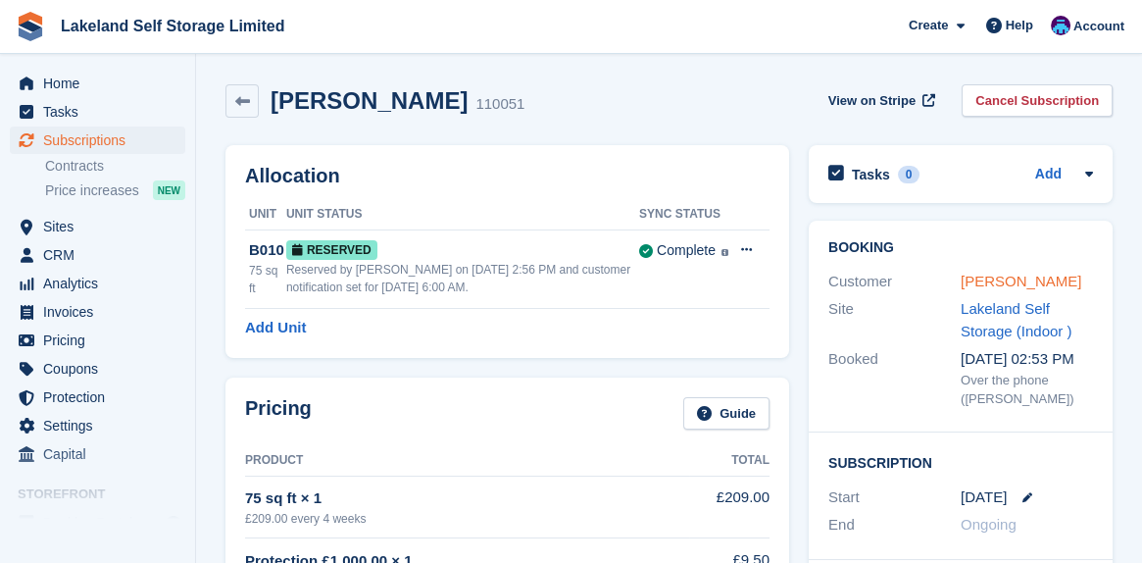
click at [1019, 282] on link "Bridget Duncan" at bounding box center [1021, 281] width 121 height 17
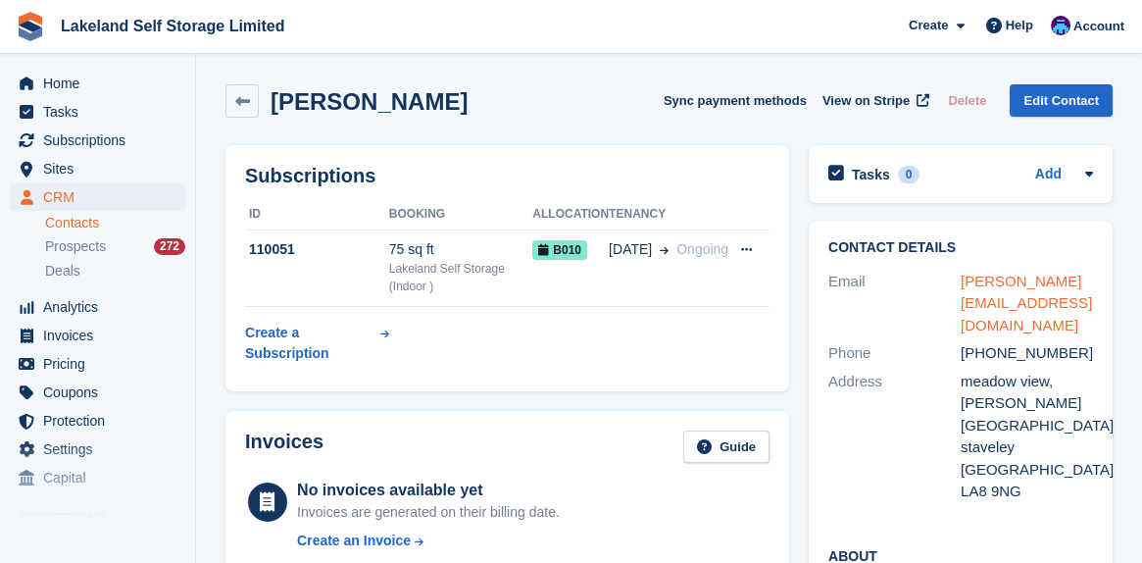
click at [1017, 283] on link "bridget_allan@hotmail.co.uk" at bounding box center [1026, 303] width 131 height 61
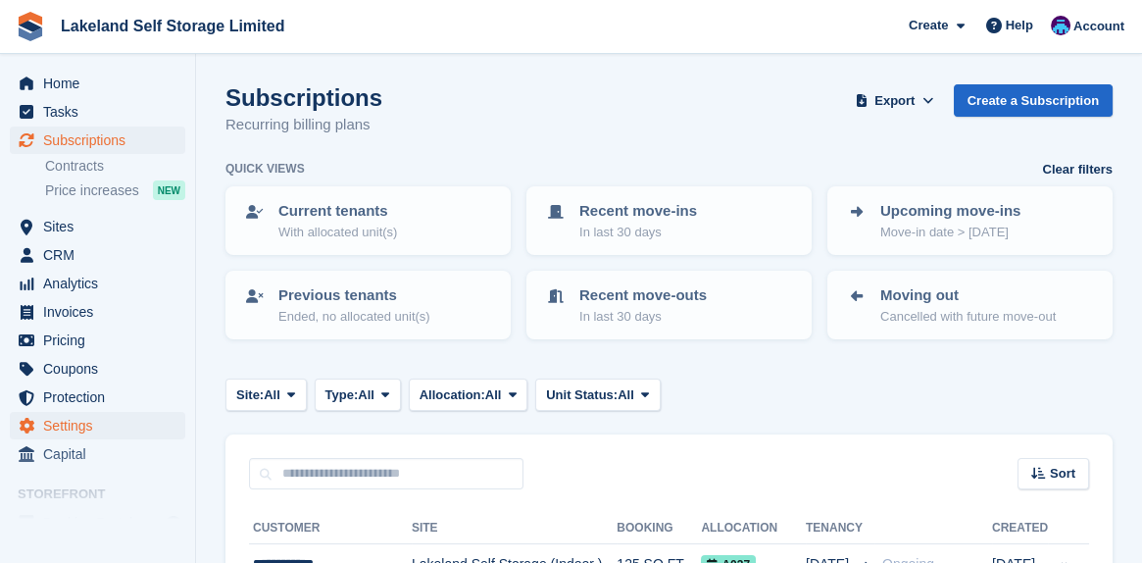
scroll to position [80, 0]
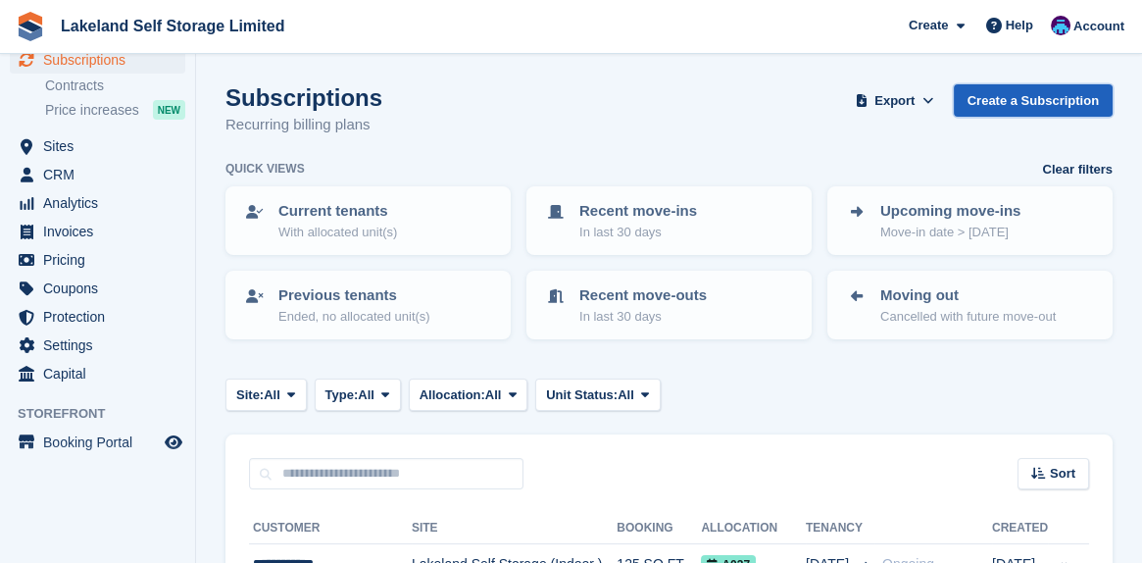
click at [1030, 96] on link "Create a Subscription" at bounding box center [1033, 100] width 159 height 32
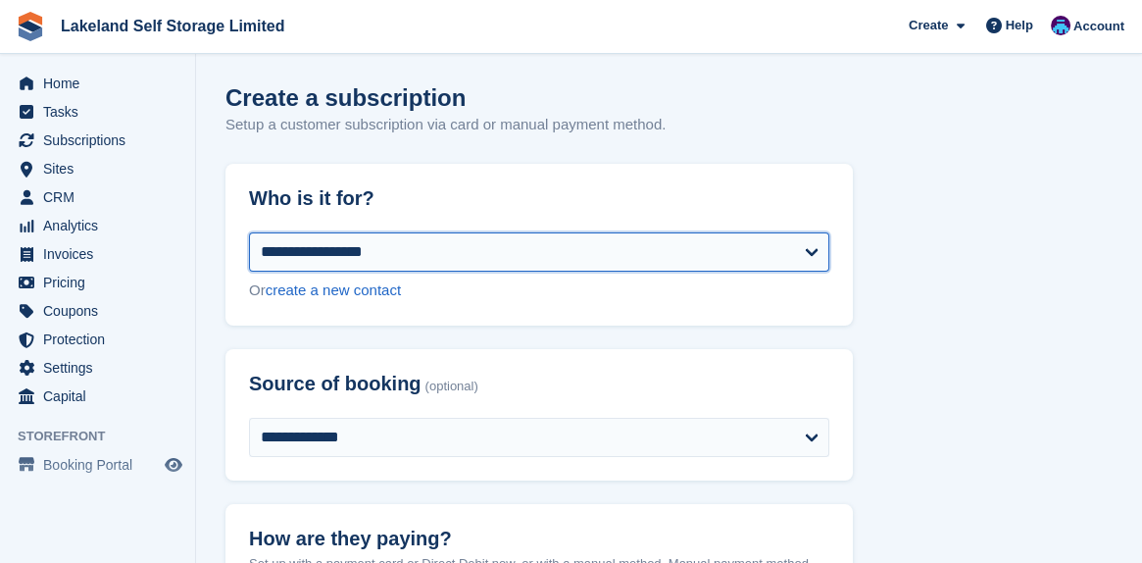
click at [815, 252] on select "**********" at bounding box center [539, 251] width 580 height 39
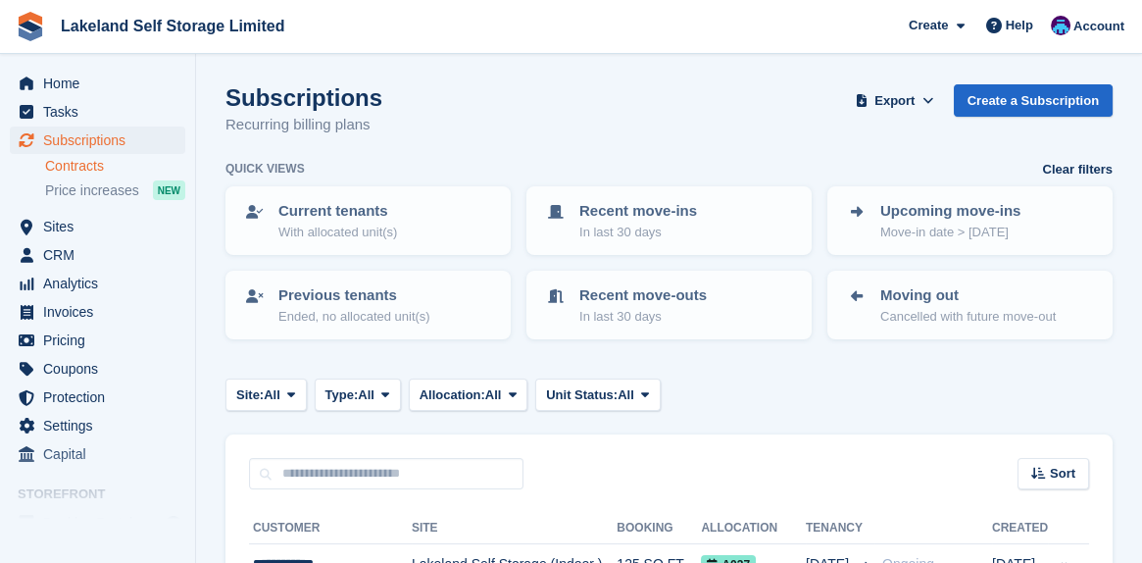
click at [87, 163] on link "Contracts" at bounding box center [115, 166] width 140 height 19
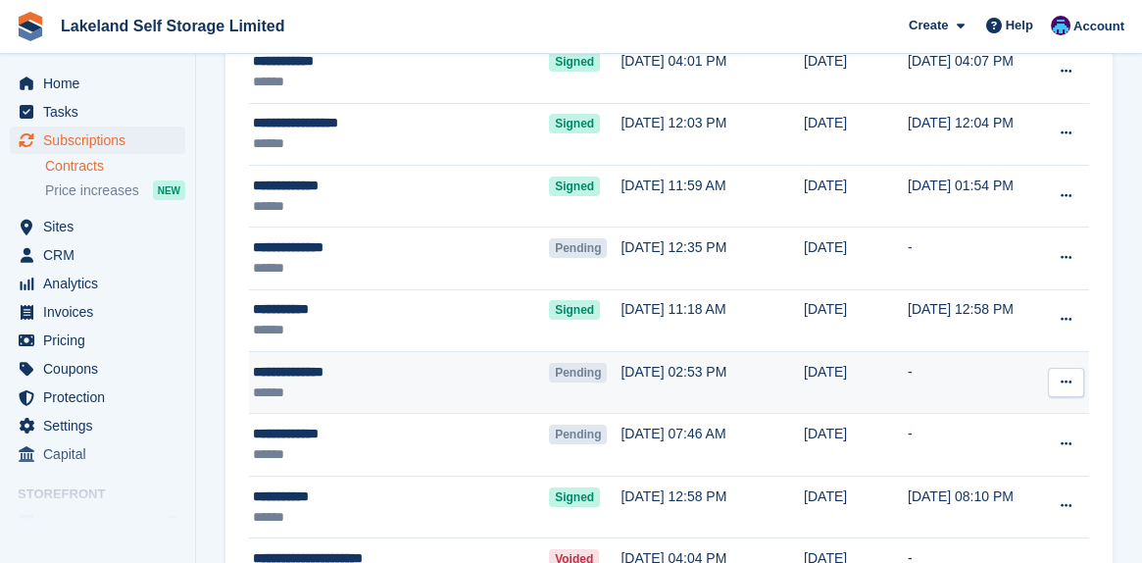
scroll to position [294, 0]
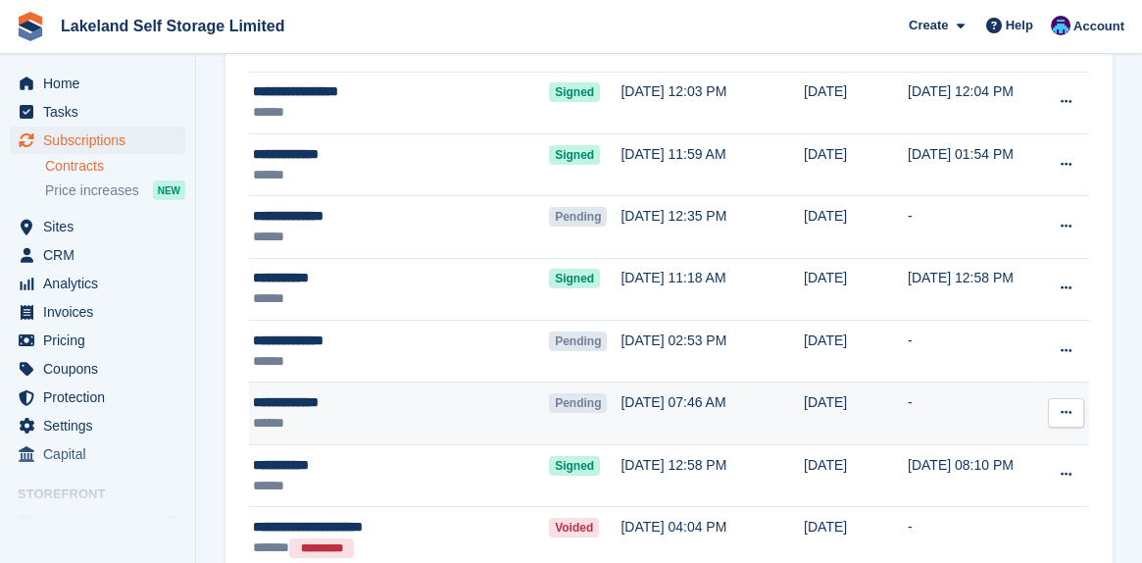
click at [1069, 408] on icon at bounding box center [1066, 412] width 11 height 13
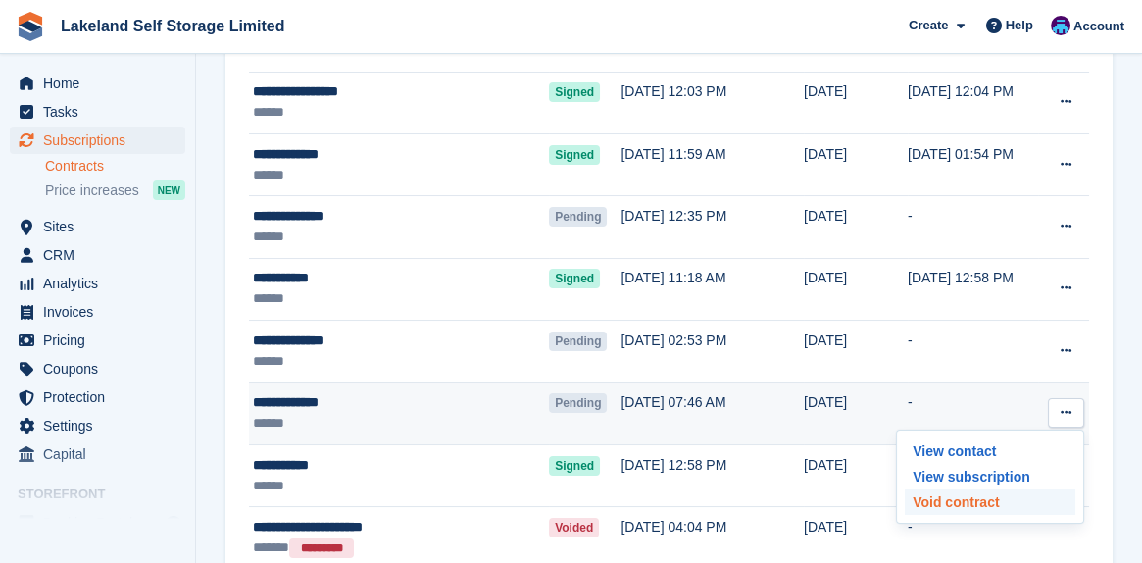
click at [961, 501] on p "Void contract" at bounding box center [990, 501] width 171 height 25
